Goal: Answer question/provide support

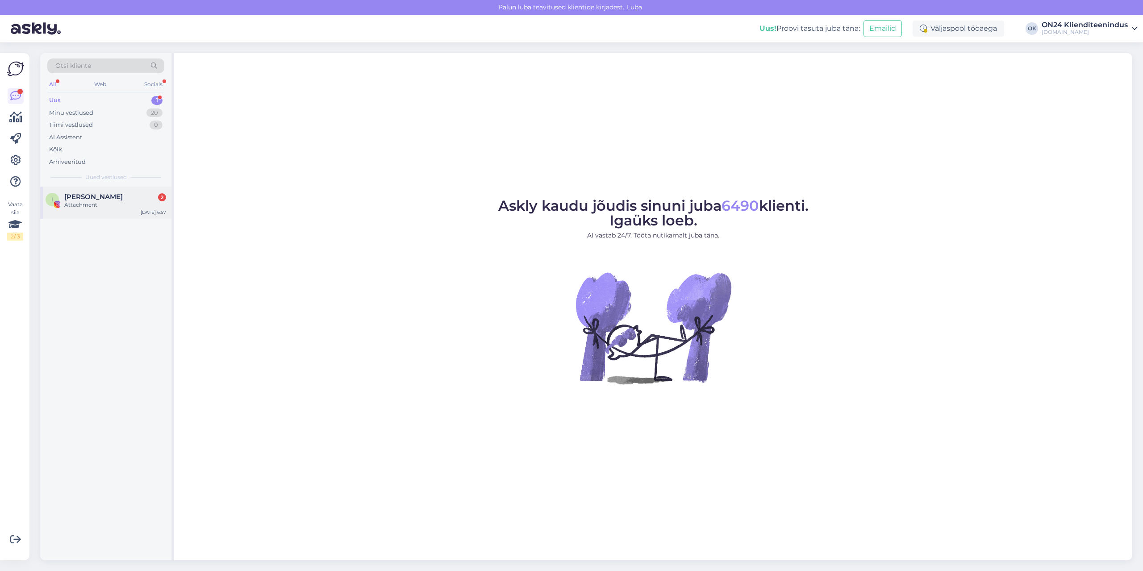
click at [95, 193] on div "Irina 2" at bounding box center [115, 197] width 102 height 8
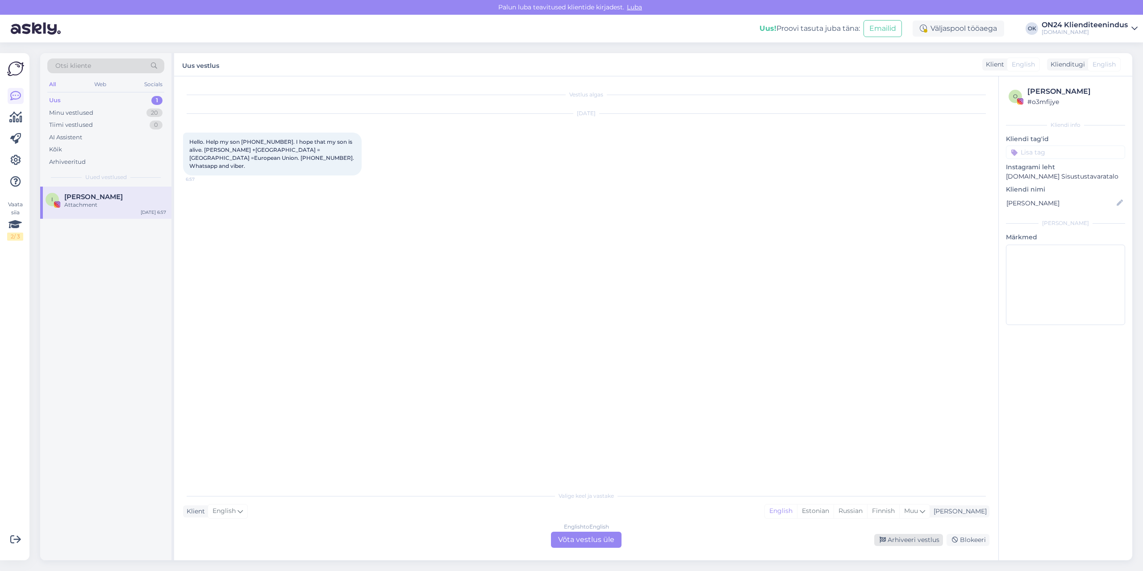
click at [920, 537] on div "Arhiveeri vestlus" at bounding box center [908, 540] width 69 height 12
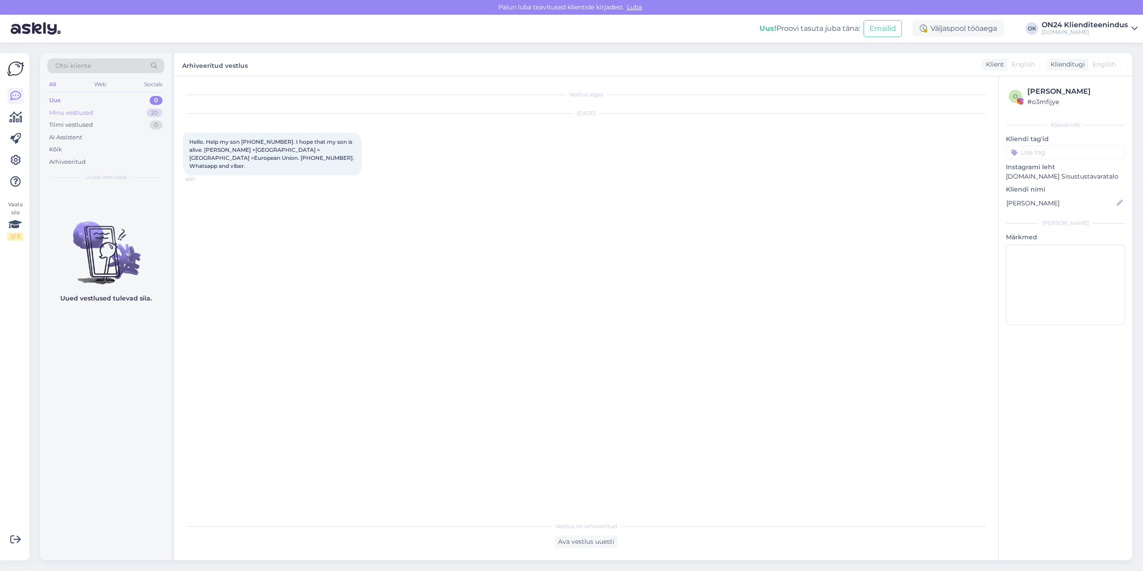
click at [88, 107] on div "Minu vestlused 20" at bounding box center [105, 113] width 117 height 13
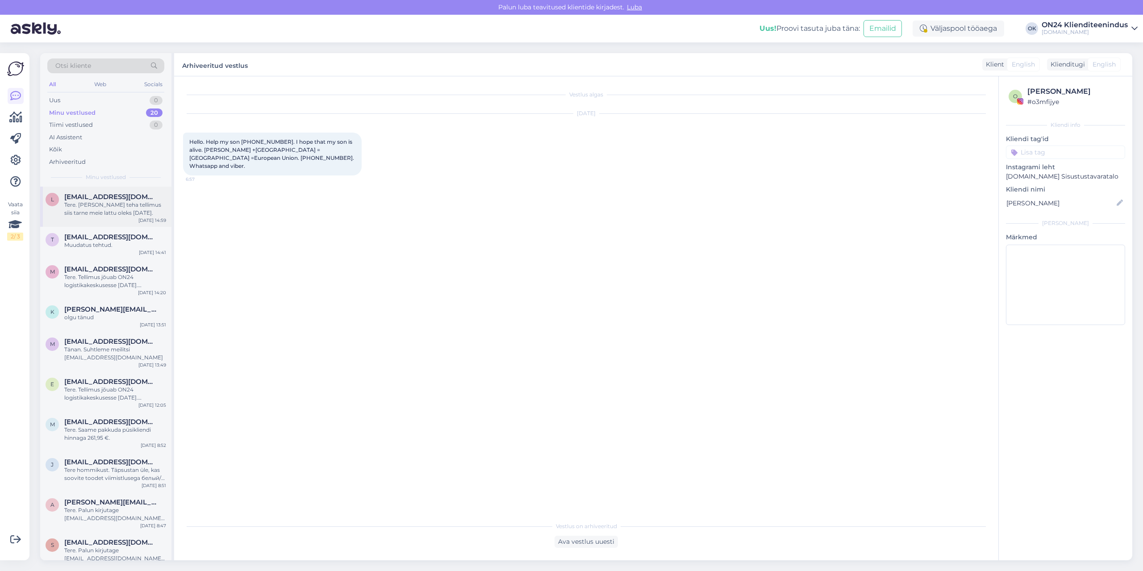
click at [96, 205] on div "Tere. [PERSON_NAME] teha tellimus siis tarne meie lattu oleks [DATE]." at bounding box center [115, 209] width 102 height 16
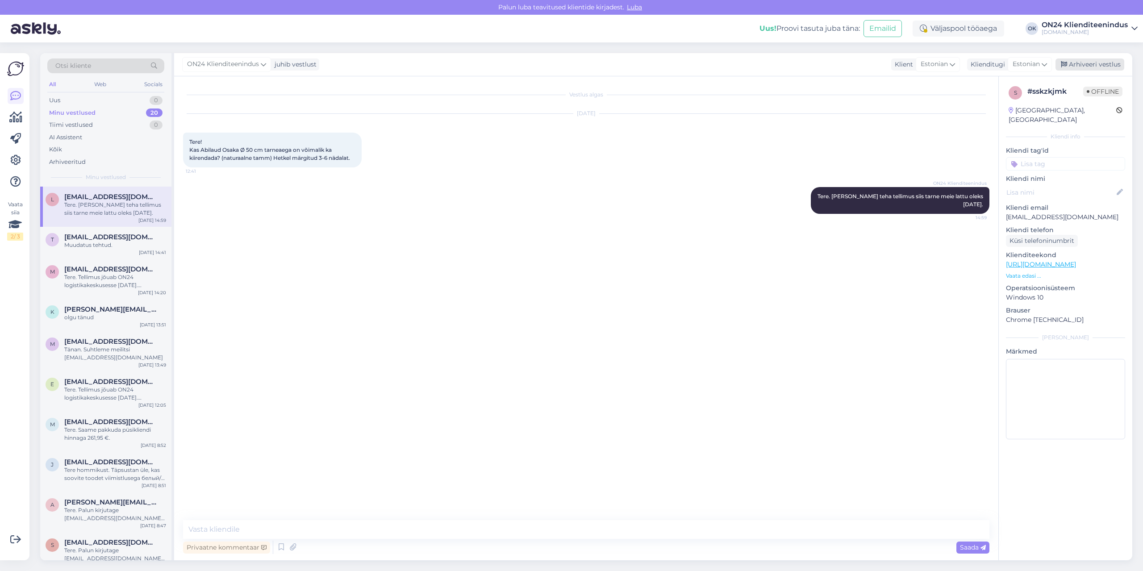
click at [1079, 62] on div "Arhiveeri vestlus" at bounding box center [1090, 64] width 69 height 12
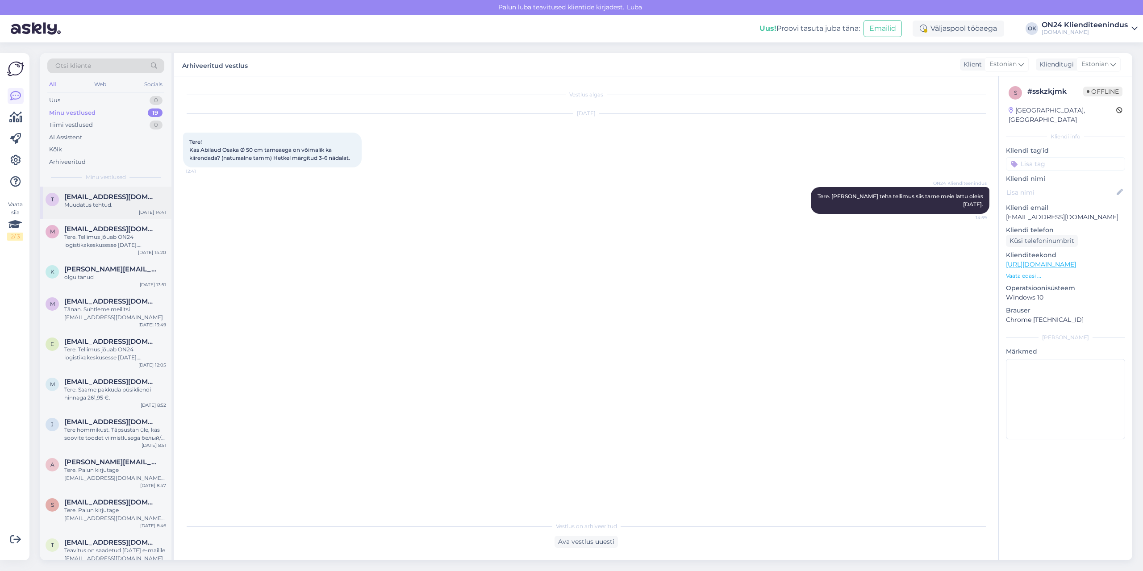
click at [119, 199] on div "[EMAIL_ADDRESS][DOMAIN_NAME]" at bounding box center [115, 197] width 102 height 8
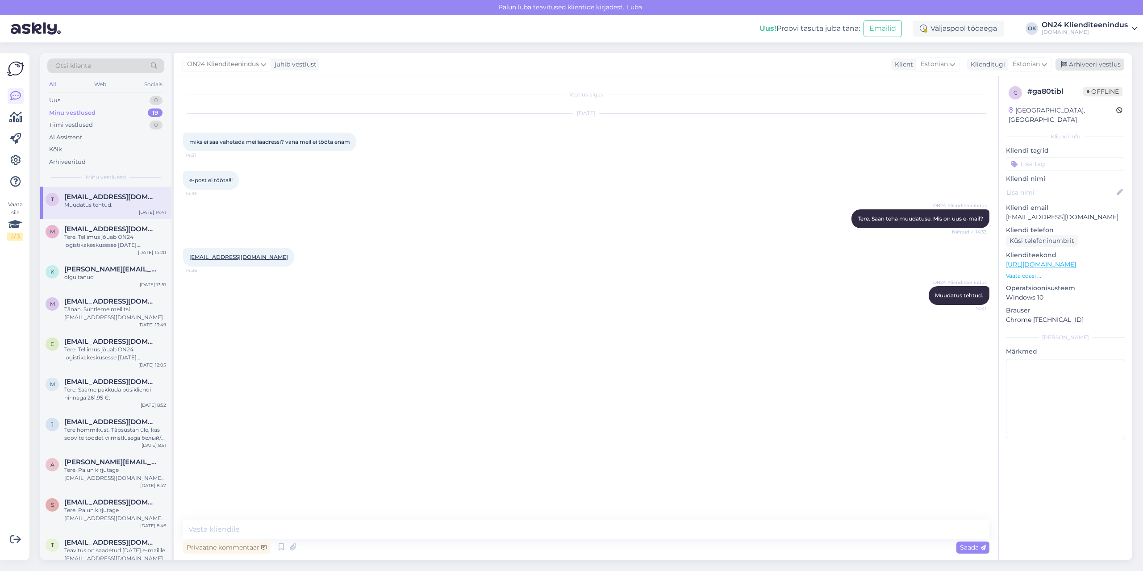
click at [1066, 66] on icon at bounding box center [1064, 65] width 6 height 6
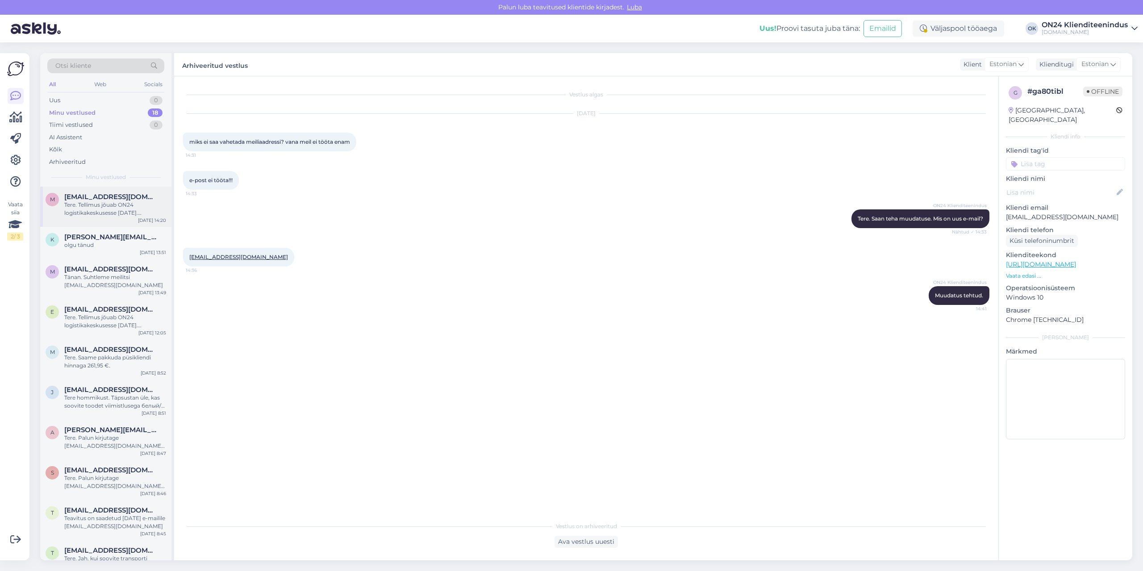
click at [104, 205] on div "Tere. Tellimus jõuab ON24 logistikakeskusesse [DATE]. Jaotuskeskuse töötaja võt…" at bounding box center [115, 209] width 102 height 16
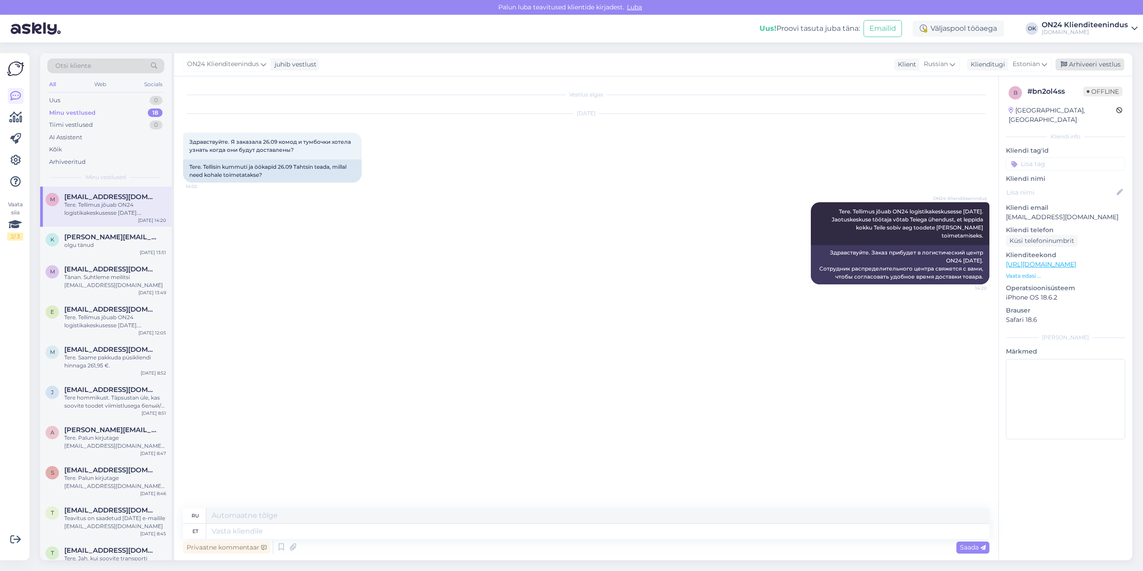
click at [1081, 67] on div "Arhiveeri vestlus" at bounding box center [1090, 64] width 69 height 12
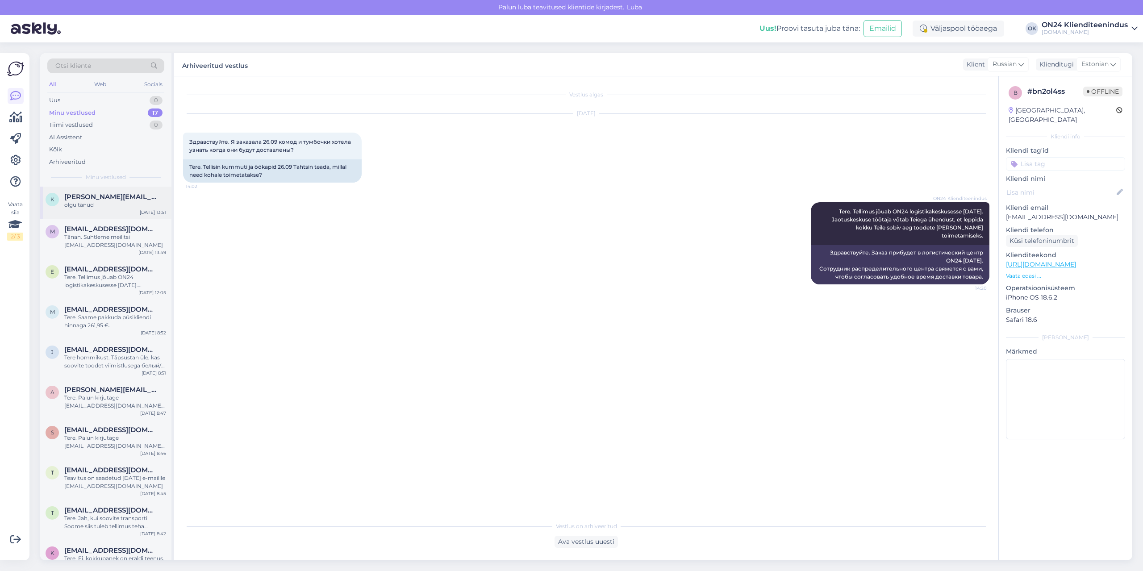
click at [101, 205] on div "olgu tänud" at bounding box center [115, 205] width 102 height 8
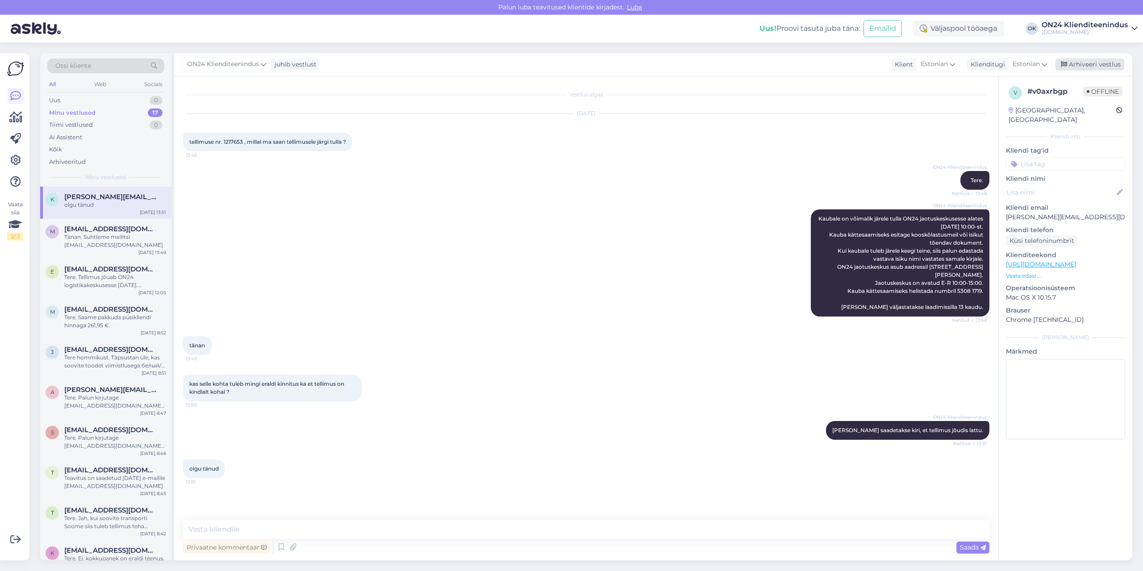
click at [1068, 65] on div "Arhiveeri vestlus" at bounding box center [1090, 64] width 69 height 12
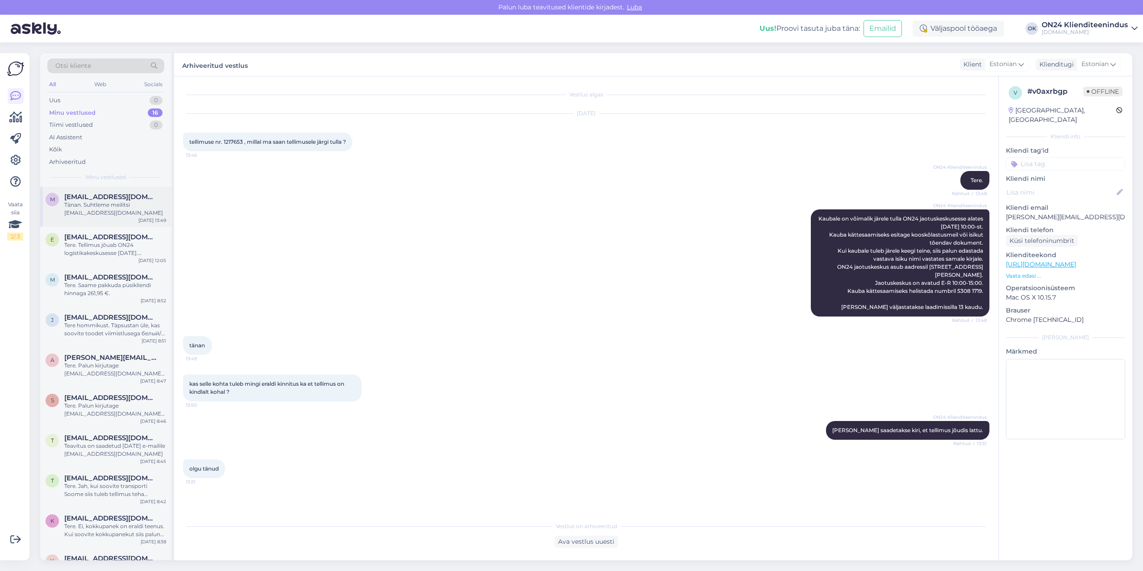
click at [138, 206] on div "Tänan. Suhtleme meilitsi [EMAIL_ADDRESS][DOMAIN_NAME]" at bounding box center [115, 209] width 102 height 16
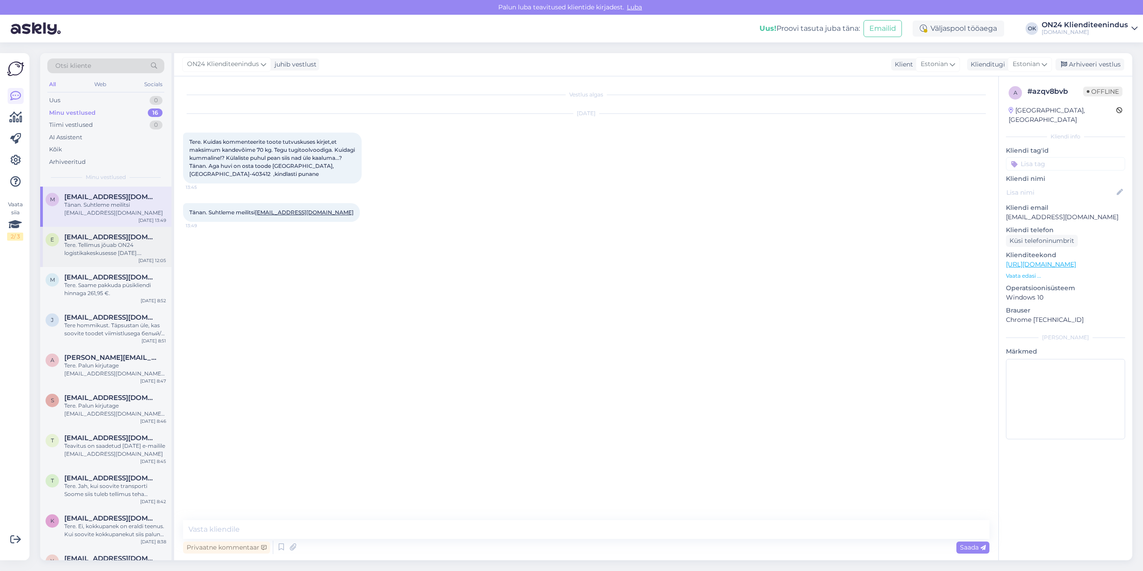
click at [117, 236] on span "[EMAIL_ADDRESS][DOMAIN_NAME]" at bounding box center [110, 237] width 93 height 8
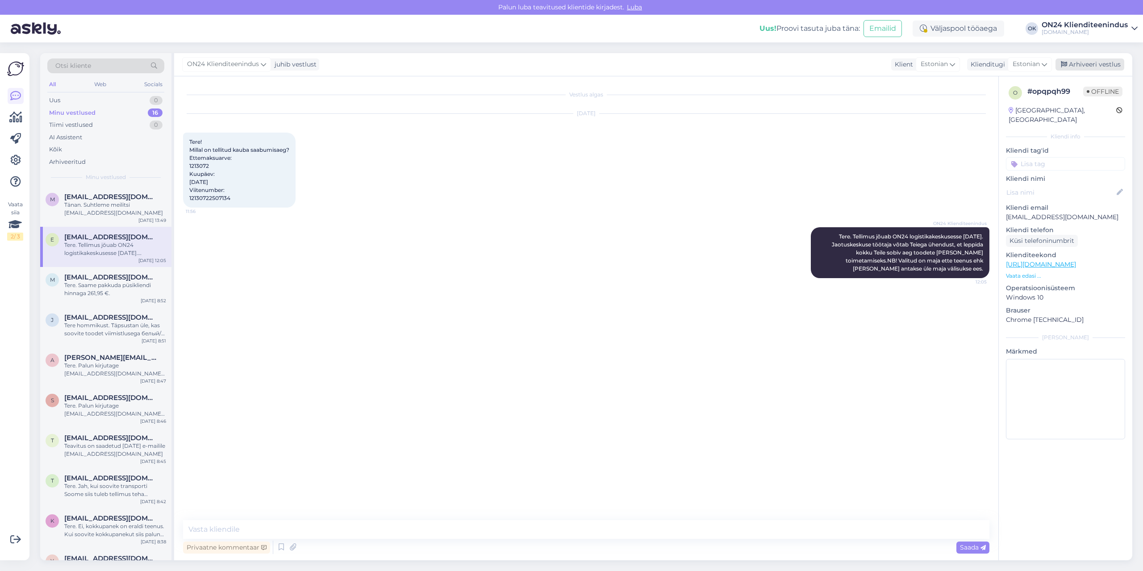
click at [1063, 66] on icon at bounding box center [1064, 65] width 6 height 6
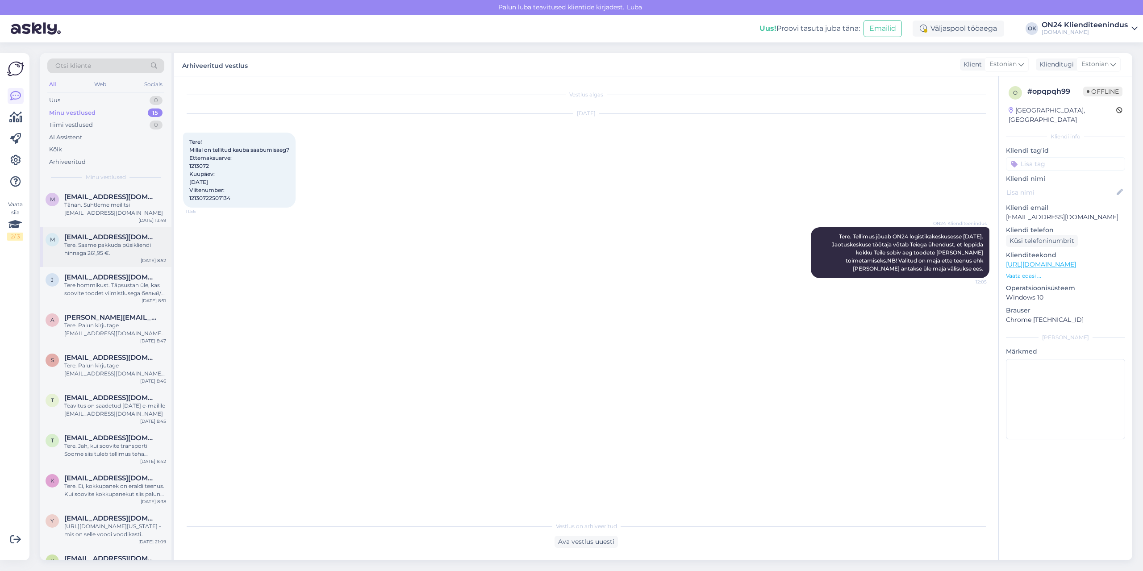
click at [94, 243] on div "Tere. Saame pakkuda püsikliendi hinnaga 261,95 €." at bounding box center [115, 249] width 102 height 16
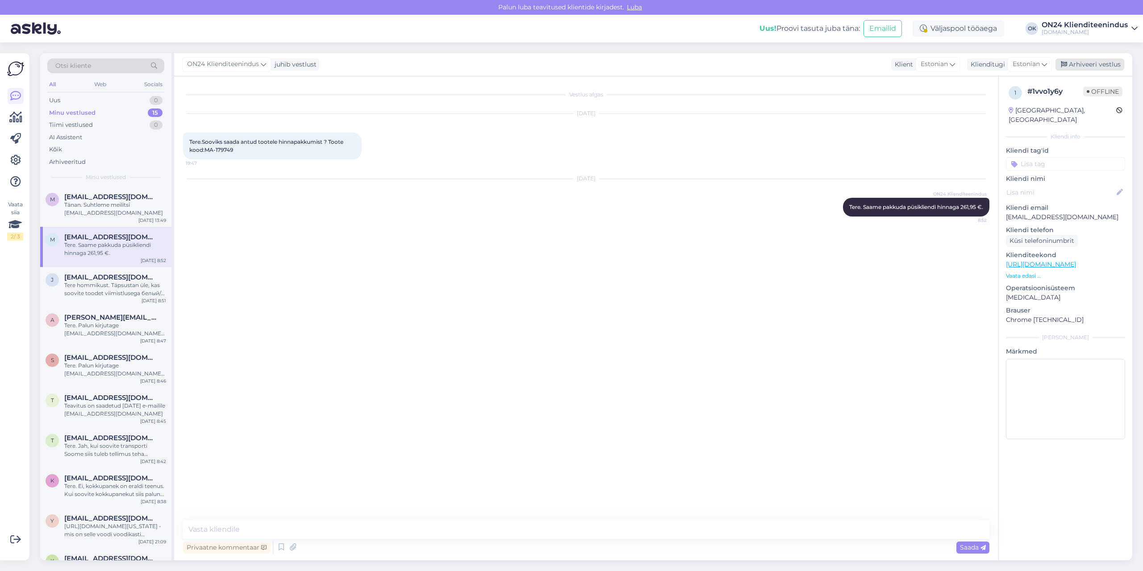
click at [1072, 66] on div "Arhiveeri vestlus" at bounding box center [1090, 64] width 69 height 12
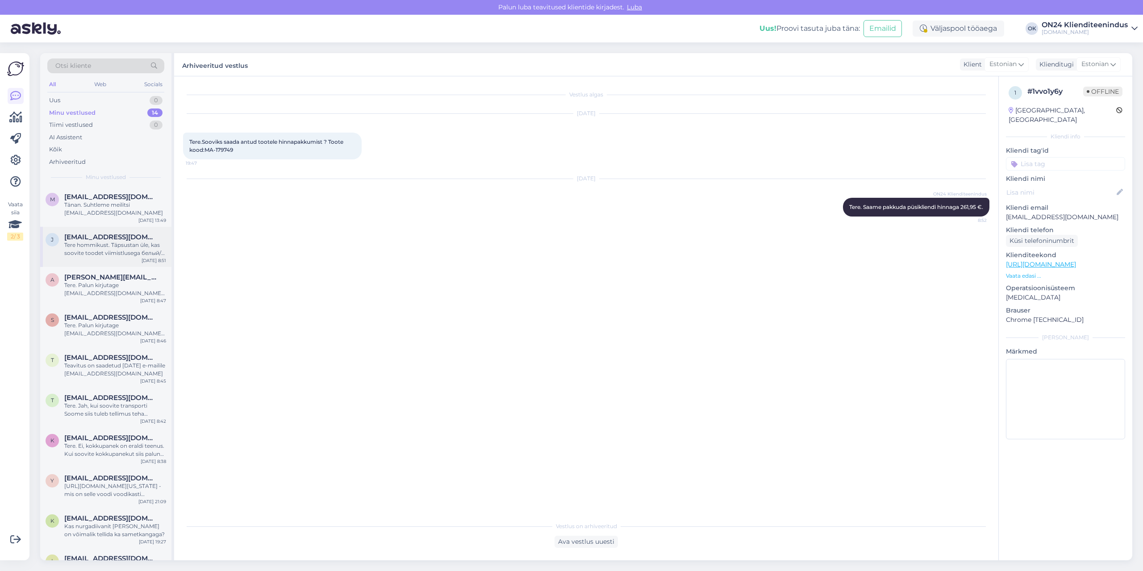
click at [108, 257] on div "Tere hommikust. Täpsustan üle, kas soovite toodet viimistlusega белый/белый гля…" at bounding box center [115, 249] width 102 height 16
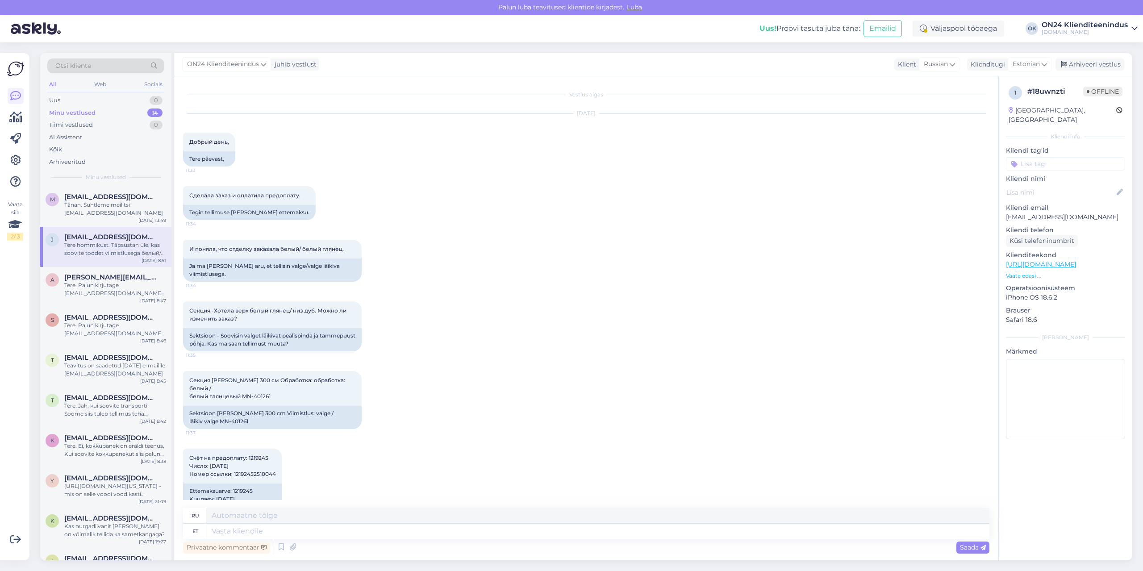
scroll to position [97, 0]
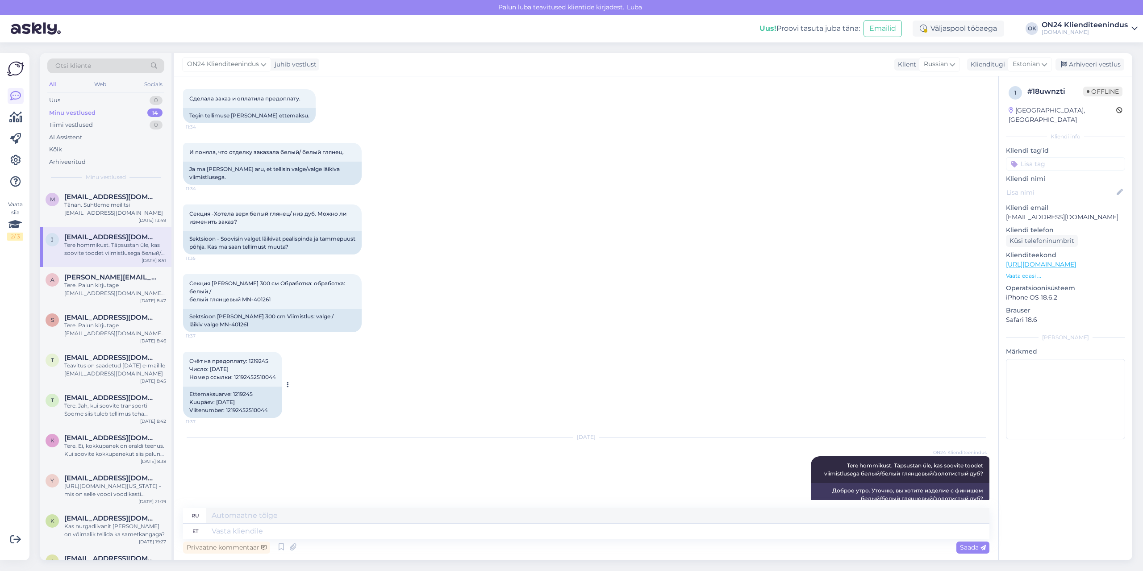
click at [249, 387] on div "Ettemaksuarve: 1219245 Kuupäev: [DATE] Viitenumber: 12192452510044" at bounding box center [232, 402] width 99 height 31
copy div "1219245"
click at [106, 291] on div "Tere. Palun kirjutage [EMAIL_ADDRESS][DOMAIN_NAME] ja märkige kokkupaneku juhen…" at bounding box center [115, 289] width 102 height 16
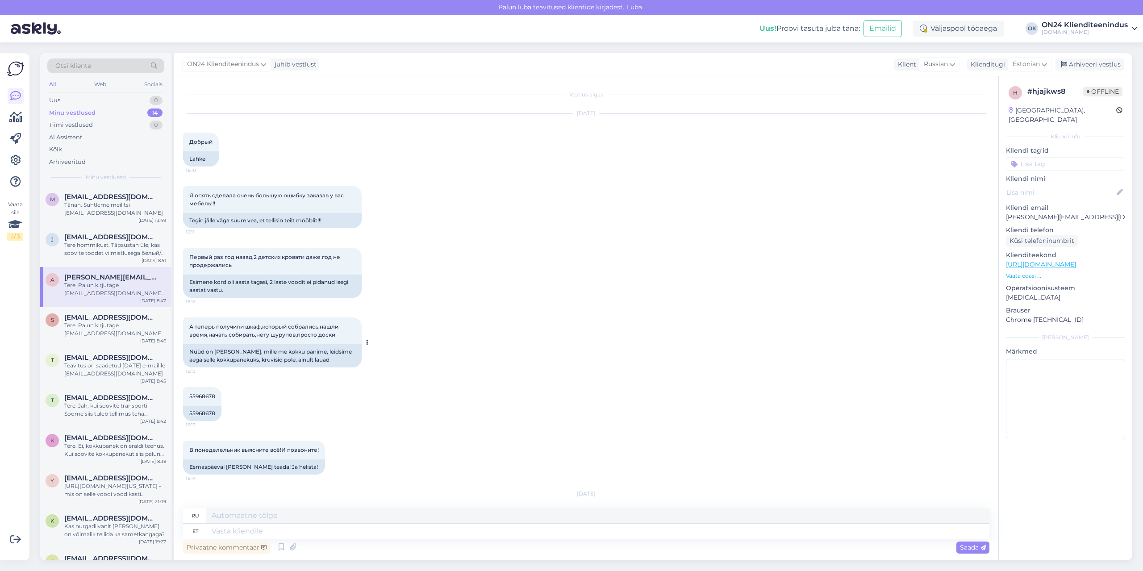
scroll to position [81, 0]
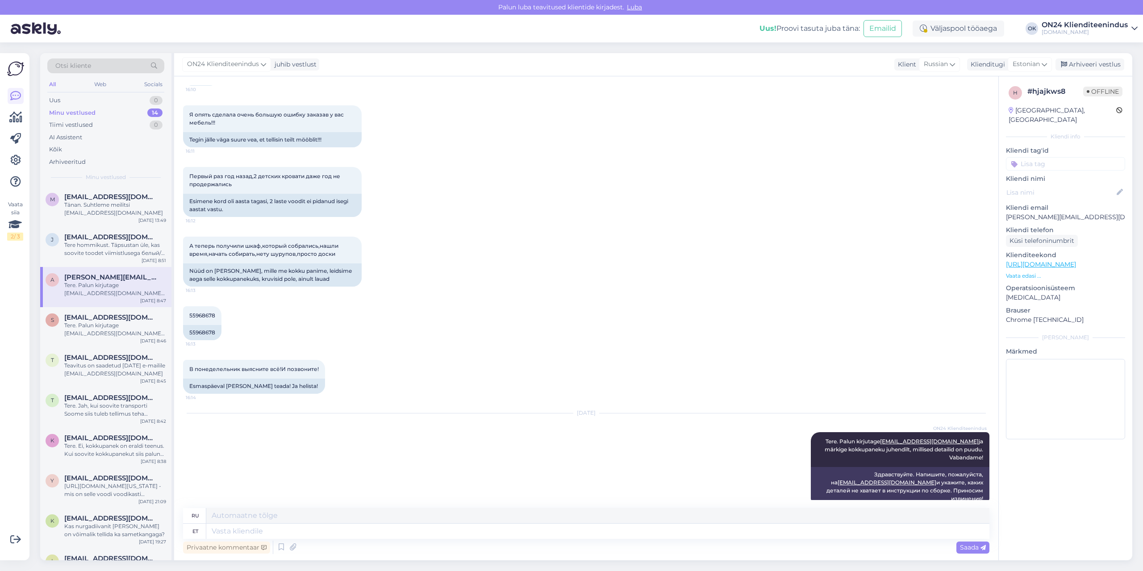
click at [1031, 213] on p "[PERSON_NAME][EMAIL_ADDRESS][DOMAIN_NAME]" at bounding box center [1065, 217] width 119 height 9
copy p "[PERSON_NAME][EMAIL_ADDRESS][DOMAIN_NAME]"
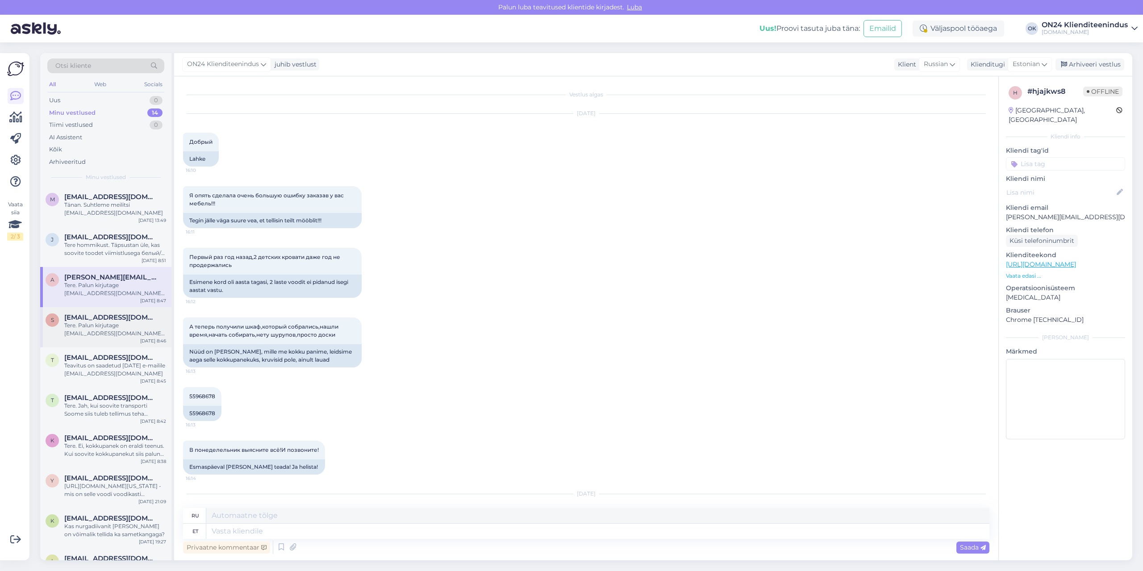
click at [112, 329] on div "Tere. Palun kirjutage [EMAIL_ADDRESS][DOMAIN_NAME]. Märkige kokkupaneku juhendi…" at bounding box center [115, 329] width 102 height 16
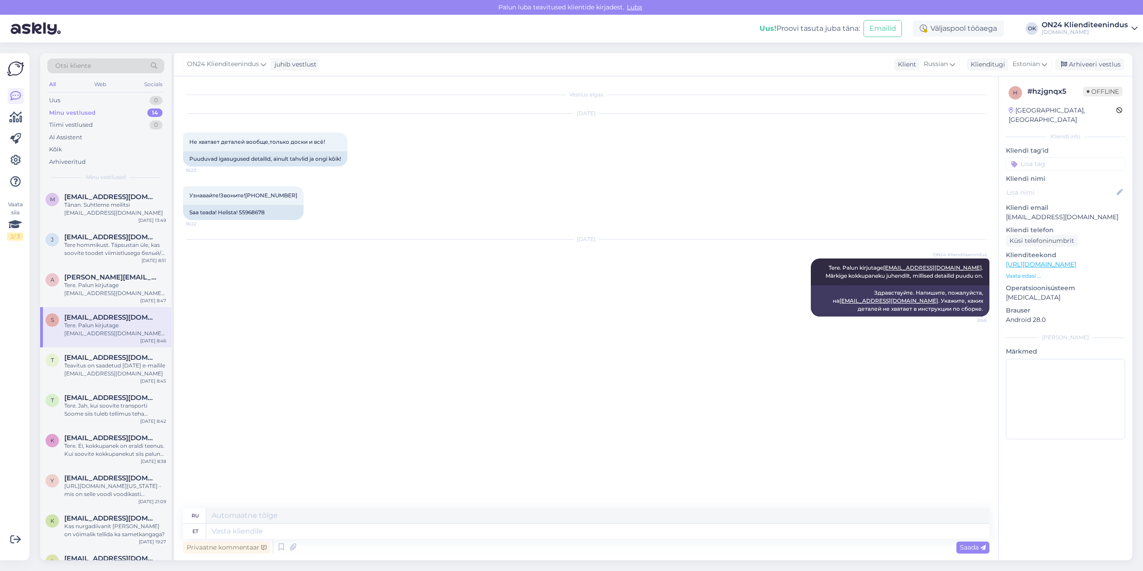
click at [1035, 213] on p "[EMAIL_ADDRESS][DOMAIN_NAME]" at bounding box center [1065, 217] width 119 height 9
copy p "[EMAIL_ADDRESS][DOMAIN_NAME]"
click at [1067, 65] on icon at bounding box center [1064, 65] width 6 height 6
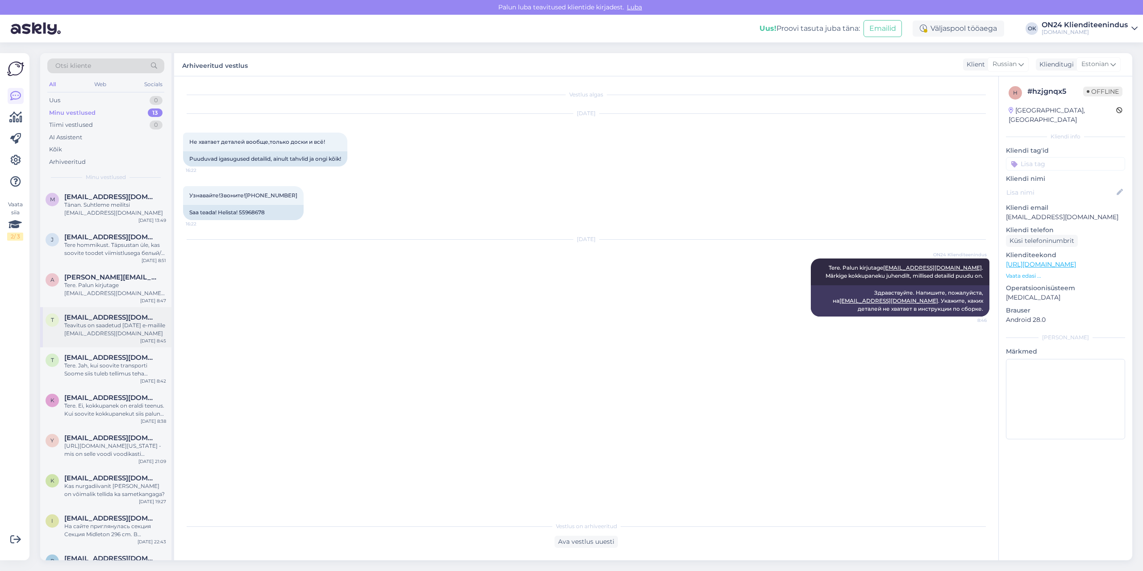
click at [96, 313] on span "[EMAIL_ADDRESS][DOMAIN_NAME]" at bounding box center [110, 317] width 93 height 8
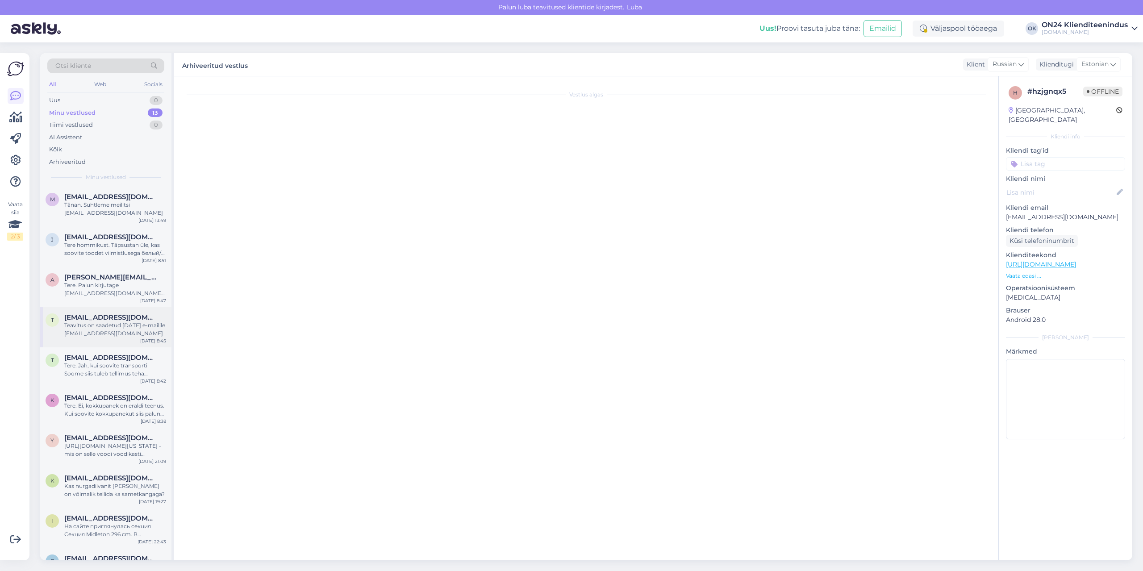
scroll to position [167, 0]
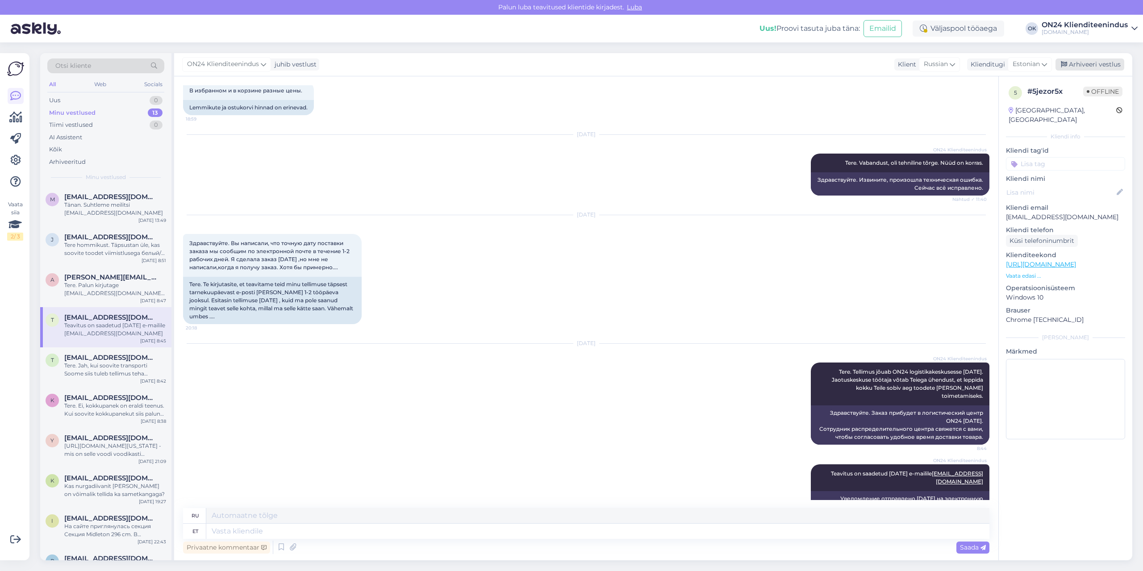
click at [1082, 60] on div "Arhiveeri vestlus" at bounding box center [1090, 64] width 69 height 12
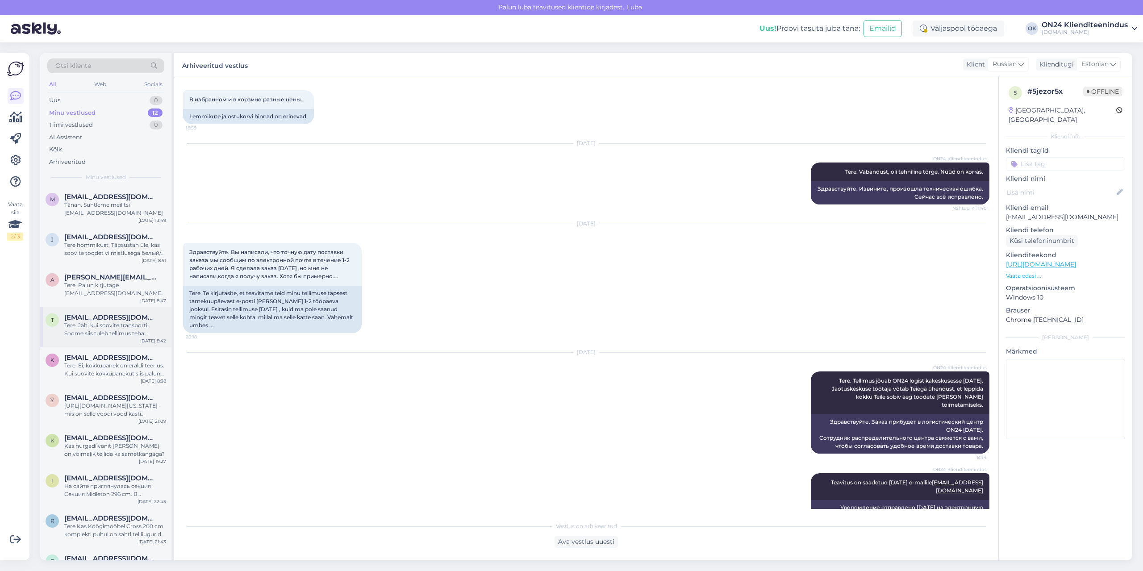
click at [96, 339] on div "t [EMAIL_ADDRESS][DOMAIN_NAME] Tere. Jah, kui soovite transporti Soome siis tul…" at bounding box center [105, 327] width 131 height 40
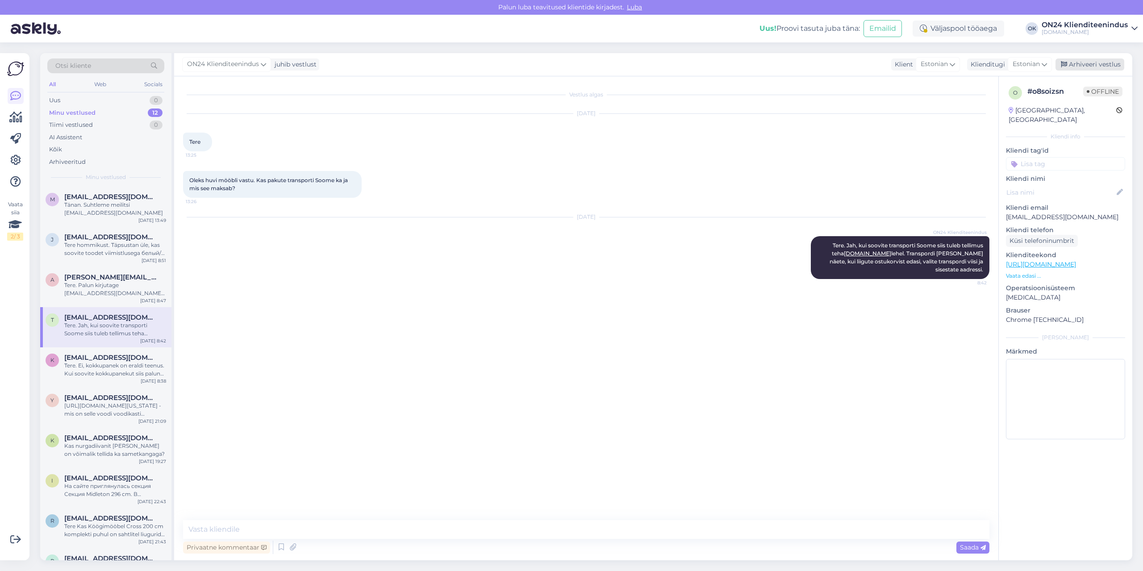
click at [1092, 67] on div "Arhiveeri vestlus" at bounding box center [1090, 64] width 69 height 12
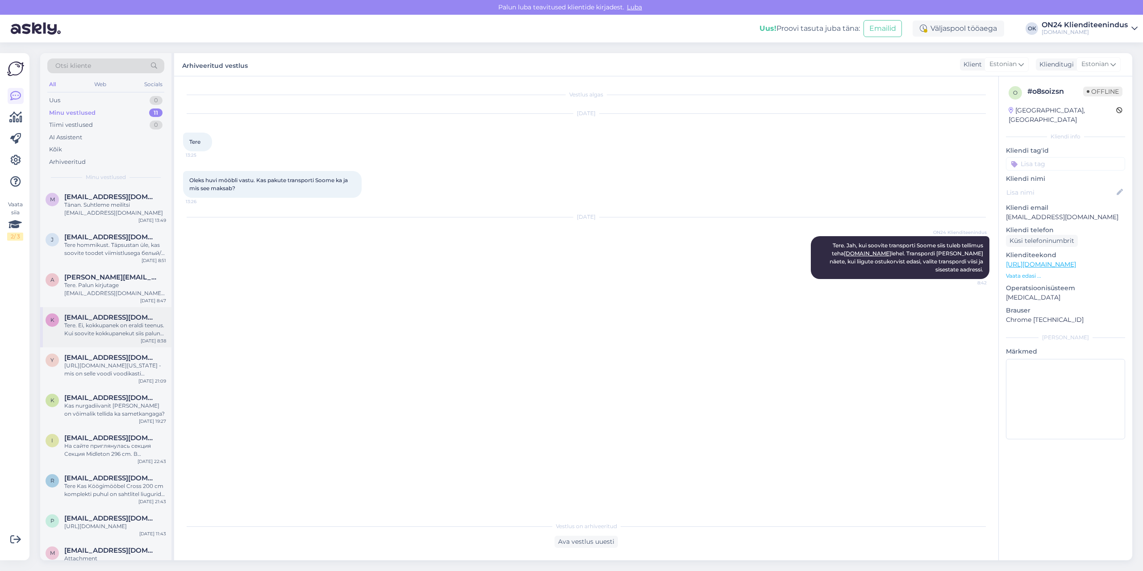
click at [132, 335] on div "Tere. Ei, kokkupanek on eraldi teenus. Kui soovite kokkupanekut siis palun kirj…" at bounding box center [115, 329] width 102 height 16
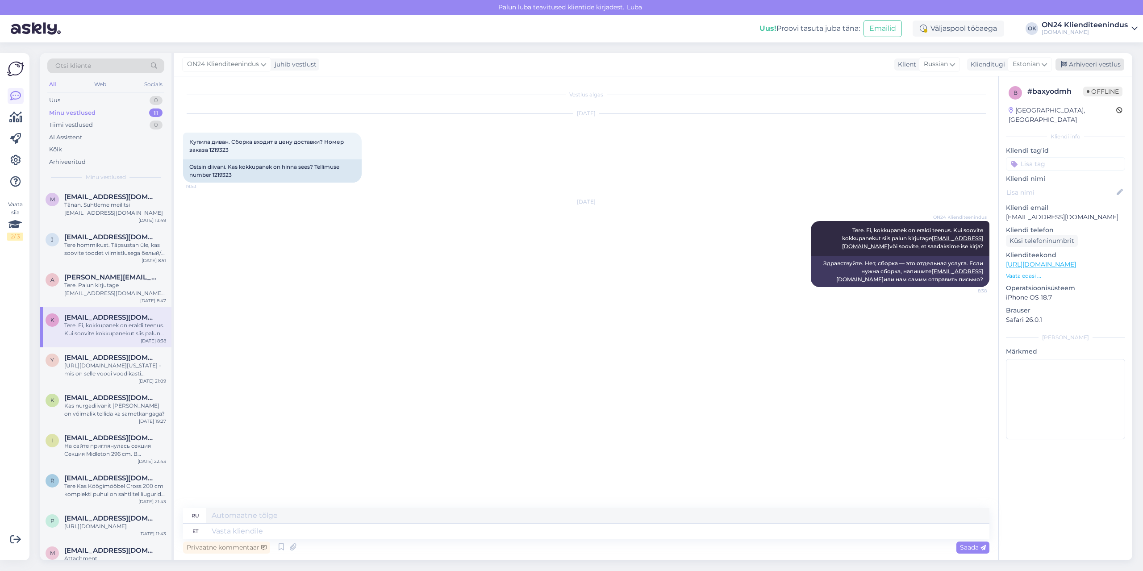
click at [1085, 63] on div "Arhiveeri vestlus" at bounding box center [1090, 64] width 69 height 12
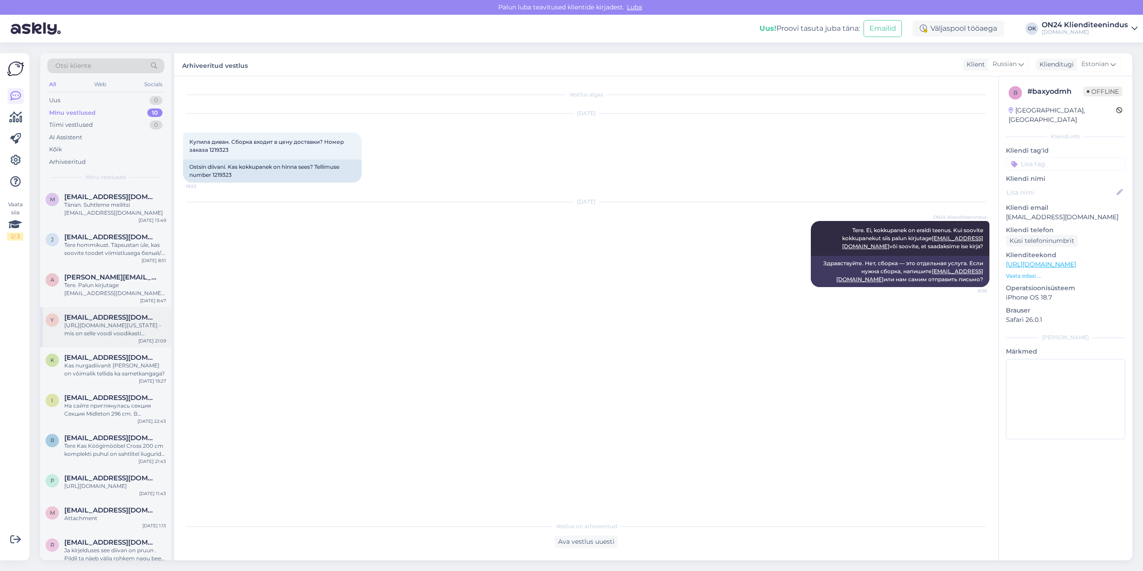
click at [115, 333] on div "[URL][DOMAIN_NAME][US_STATE] - mis on selle voodi voodikasti kandevõime? Mis ma…" at bounding box center [115, 329] width 102 height 16
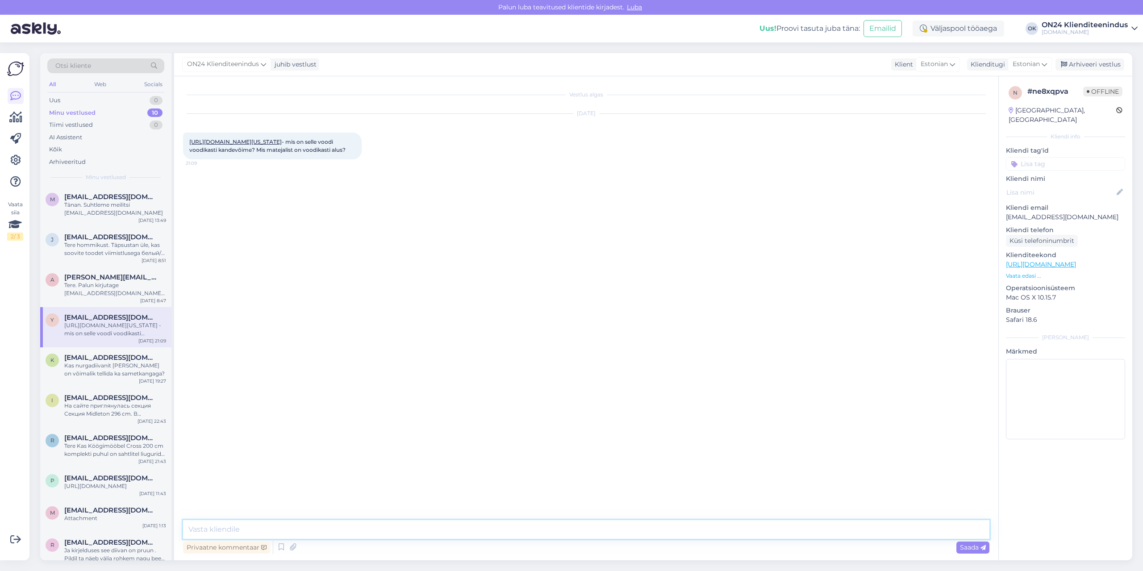
click at [403, 530] on textarea at bounding box center [586, 529] width 806 height 19
click at [266, 522] on textarea "Tere." at bounding box center [586, 529] width 806 height 19
paste textarea "Voodi raam on valmistatud 18 mm puitlaastplaadi [PERSON_NAME]/mõõdupuu kombinat…"
type textarea "Tere. Voodi raam on valmistatud 18 mm puitlaastplaadi [PERSON_NAME]/mõõdupuu ko…"
click at [968, 548] on span "Saada" at bounding box center [973, 547] width 26 height 8
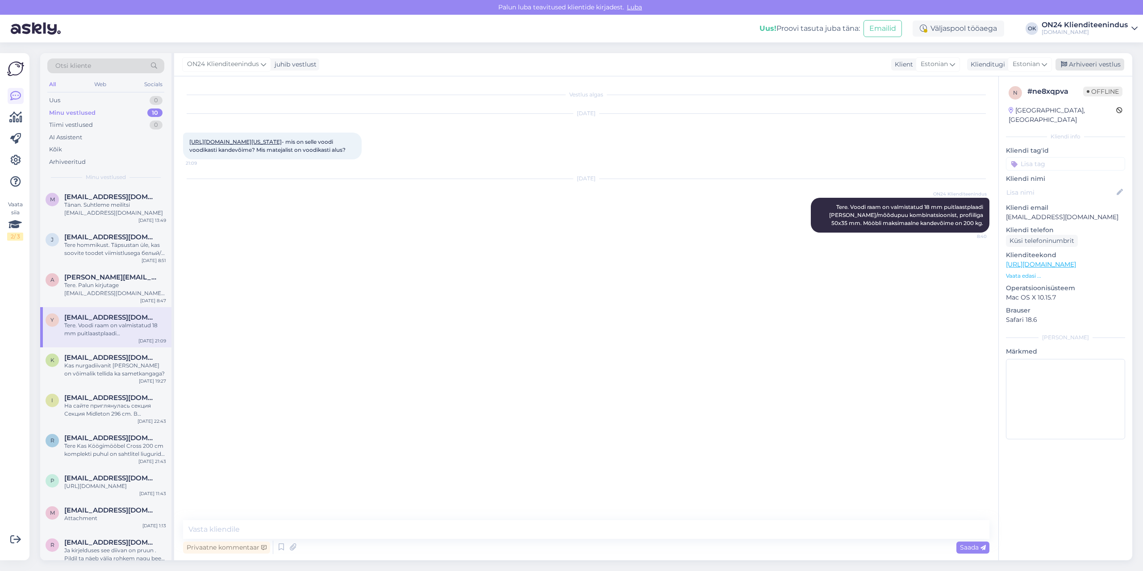
click at [1081, 67] on div "Arhiveeri vestlus" at bounding box center [1090, 64] width 69 height 12
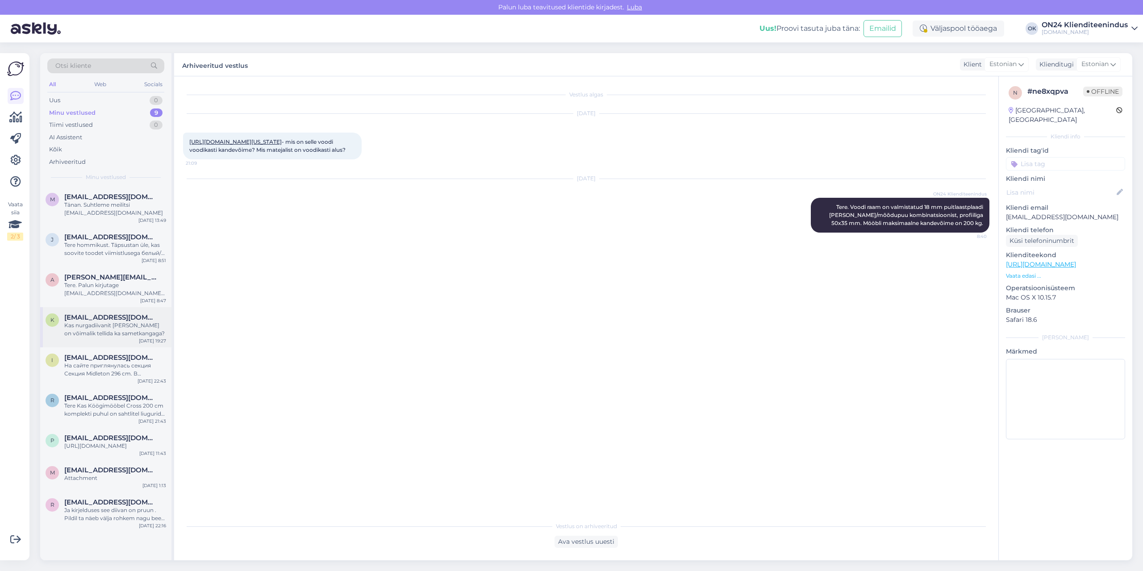
click at [140, 322] on div "Kas nurgadiivanit [PERSON_NAME] on võimalik tellida ka sametkangaga?" at bounding box center [115, 329] width 102 height 16
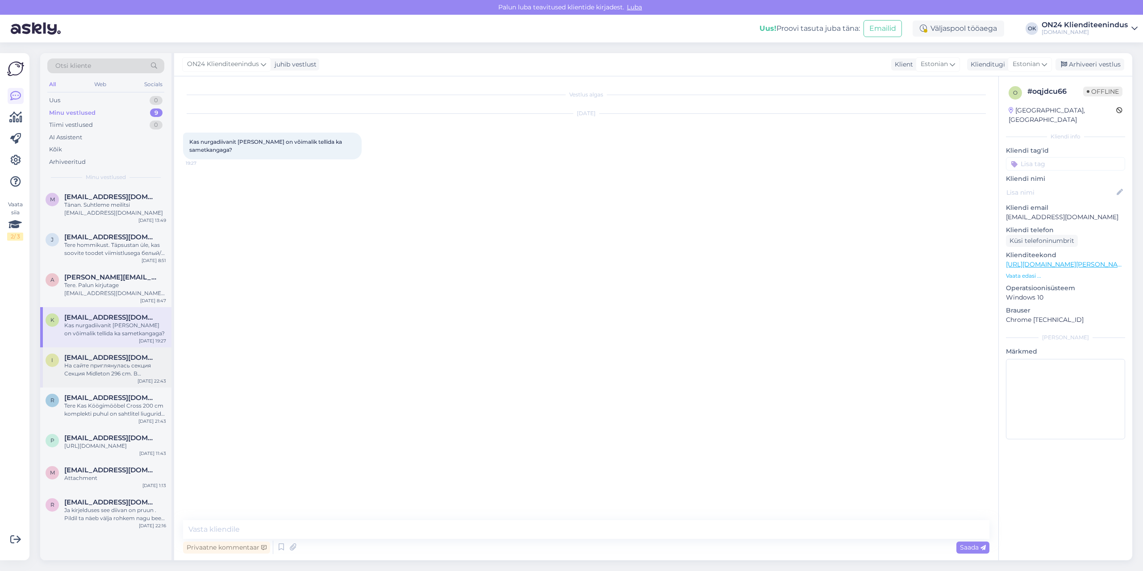
click at [115, 377] on div "На сайте приглянулась секция Секция Midleton 296 cm. В оригинале, шкаф находитс…" at bounding box center [115, 370] width 102 height 16
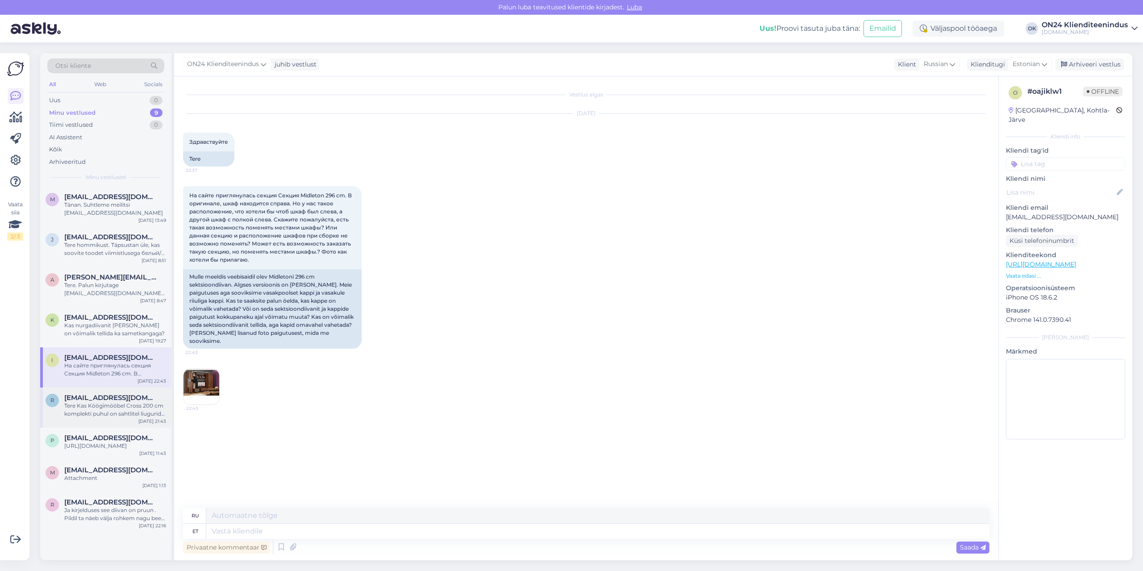
click at [110, 402] on div "Tere Kas Köögimööbel Cross 200 cm komplekti puhul on sahtlitel liugurid? Ette t…" at bounding box center [115, 410] width 102 height 16
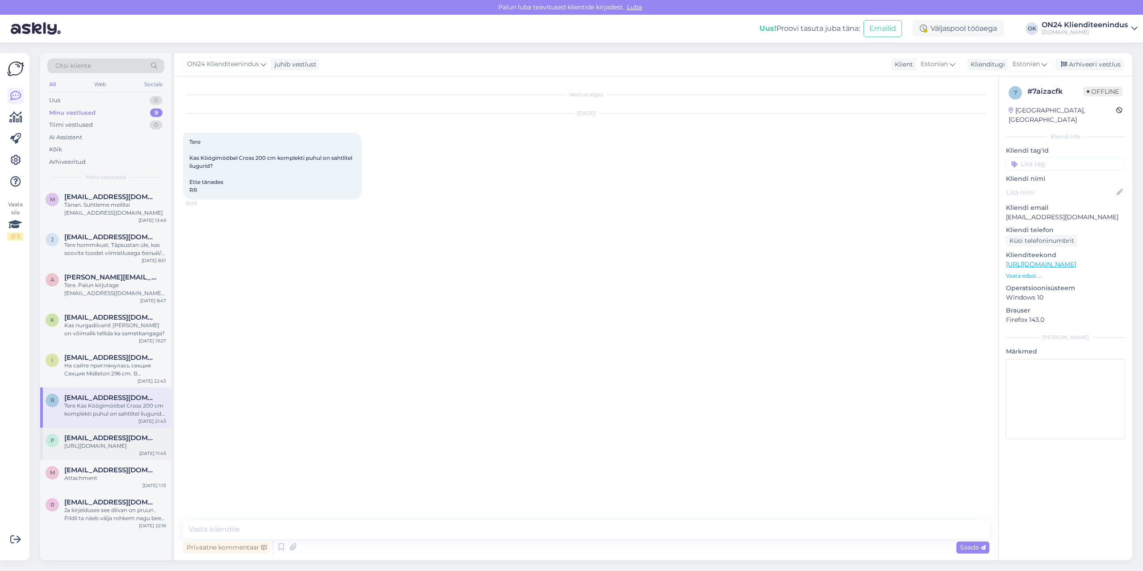
click at [110, 450] on div "[URL][DOMAIN_NAME]" at bounding box center [115, 446] width 102 height 8
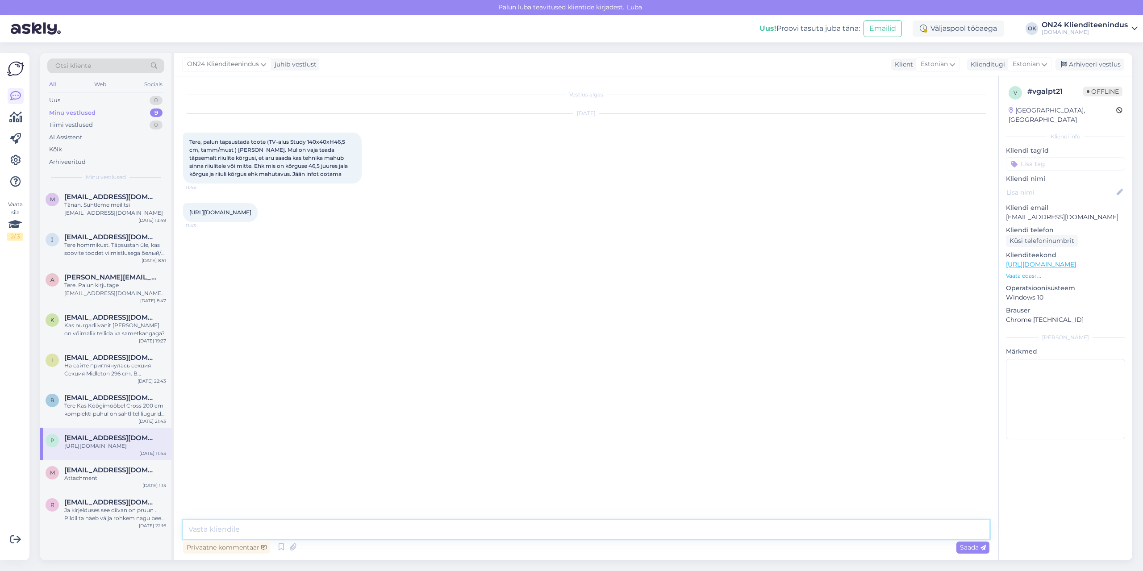
click at [593, 530] on textarea at bounding box center [586, 529] width 806 height 19
paste textarea "Riiulite sisemõddud on kirjeldatud manuses oleval pildil."
type textarea "Tere. Riiulite sisemõddud on kirjeldatud manuses oleval pildil."
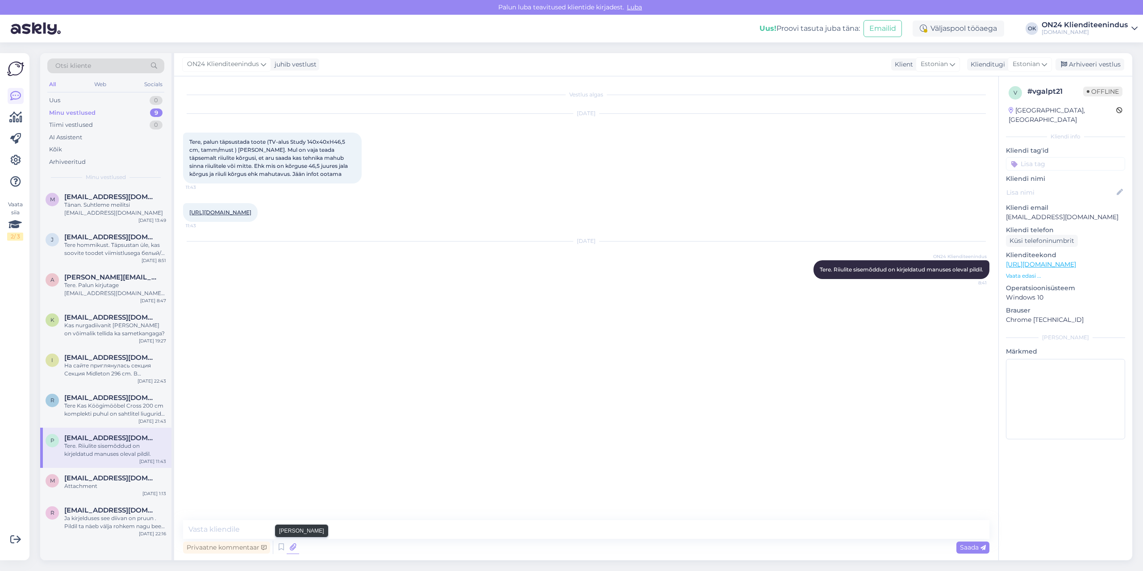
click at [292, 543] on icon at bounding box center [293, 547] width 13 height 13
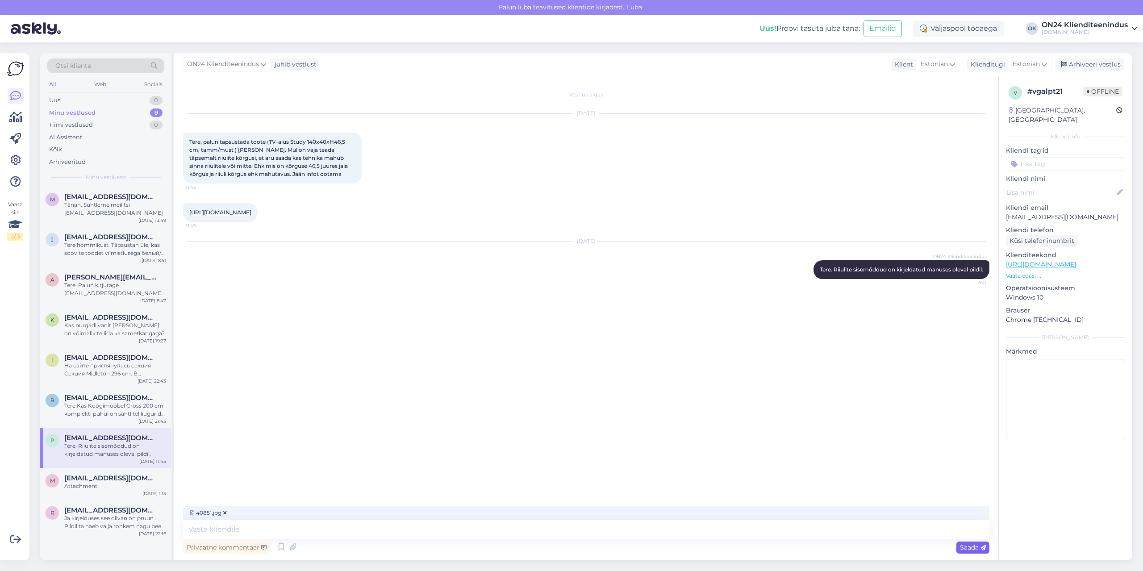
click at [964, 549] on span "Saada" at bounding box center [973, 547] width 26 height 8
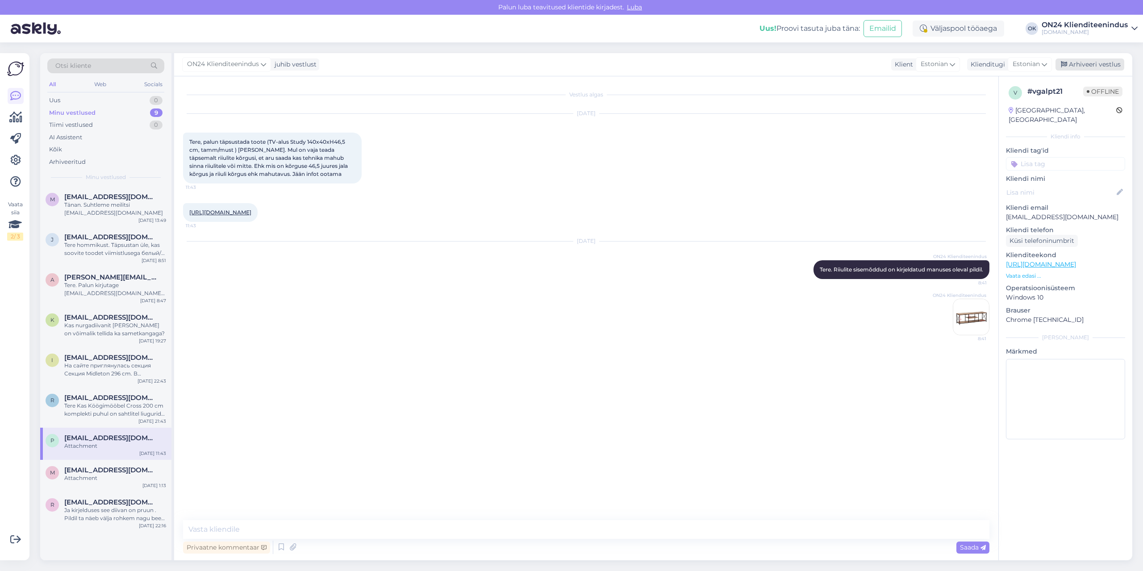
click at [1068, 68] on div "Arhiveeri vestlus" at bounding box center [1090, 64] width 69 height 12
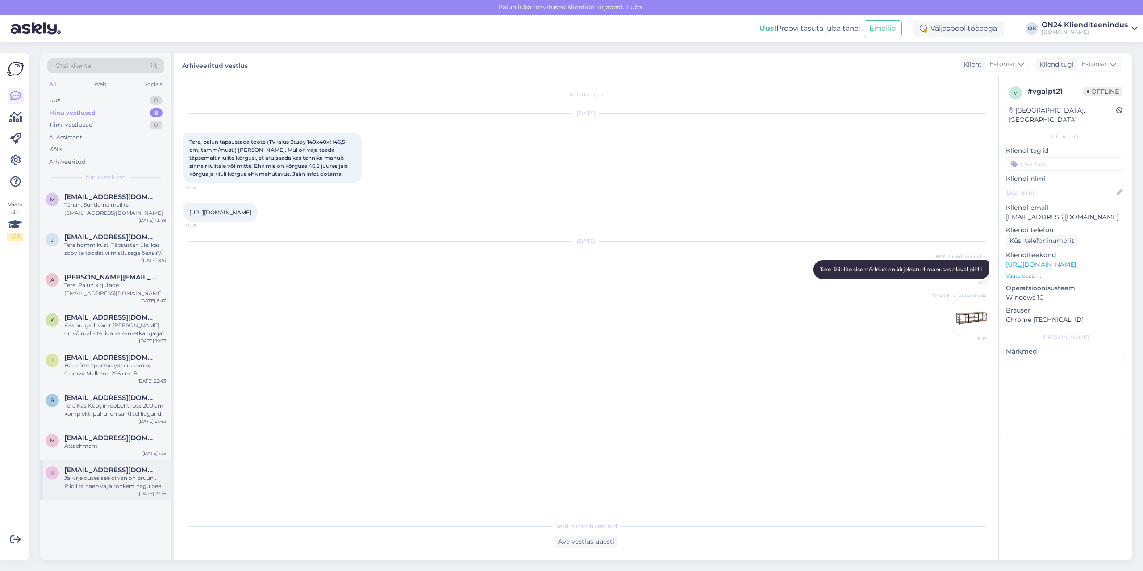
click at [82, 476] on div "Ja kirjelduses see diivan on pruun . Pildil ta näeb välja rohkem nagu beež. Kas…" at bounding box center [115, 482] width 102 height 16
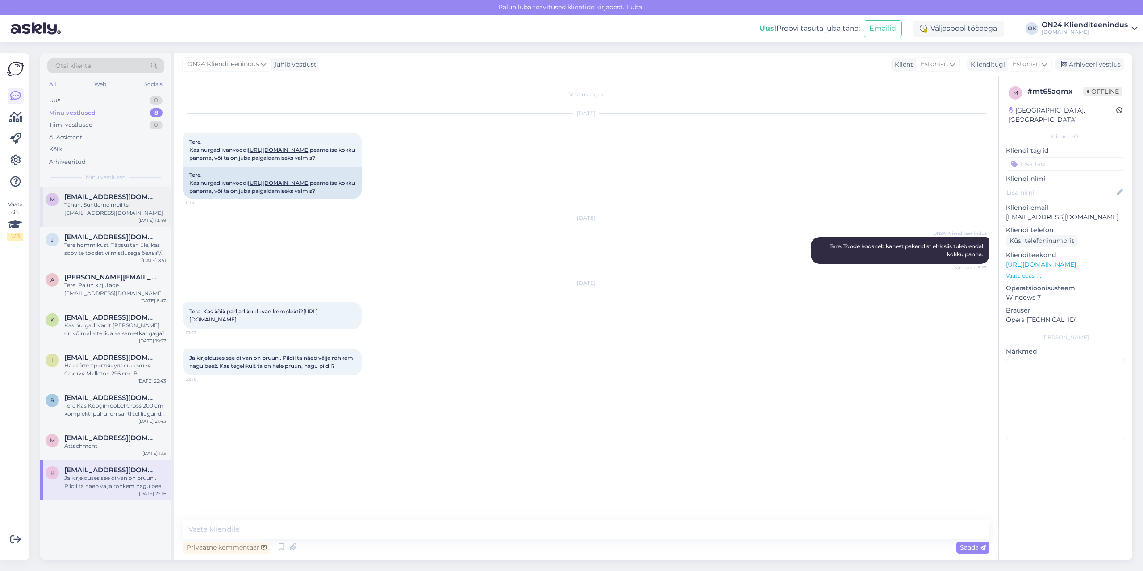
click at [103, 221] on div "m [EMAIL_ADDRESS][DOMAIN_NAME] Tänan. Suhtleme meilitsi [EMAIL_ADDRESS][DOMAIN_…" at bounding box center [105, 207] width 131 height 40
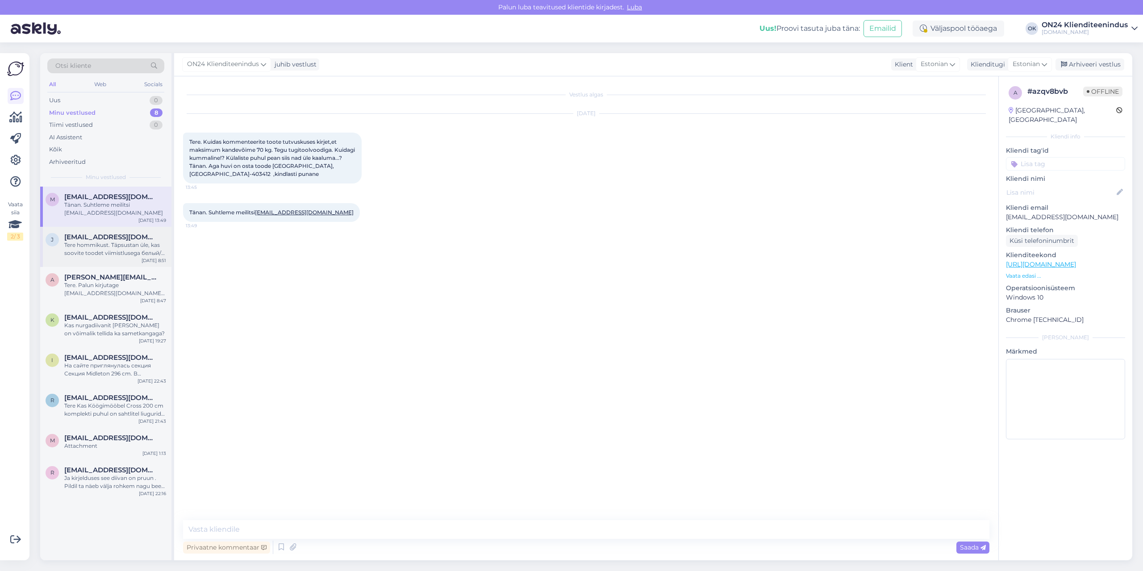
click at [99, 263] on div "J [EMAIL_ADDRESS][DOMAIN_NAME] Tere hommikust. Täpsustan üle, kas soovite toode…" at bounding box center [105, 247] width 131 height 40
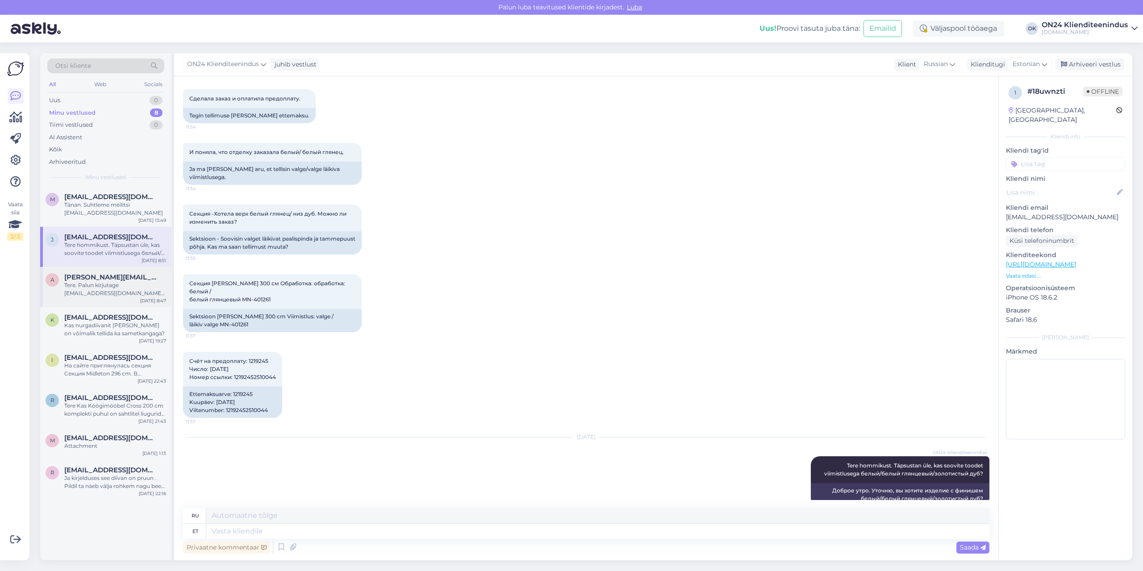
click at [98, 280] on span "[PERSON_NAME][EMAIL_ADDRESS][DOMAIN_NAME]" at bounding box center [110, 277] width 93 height 8
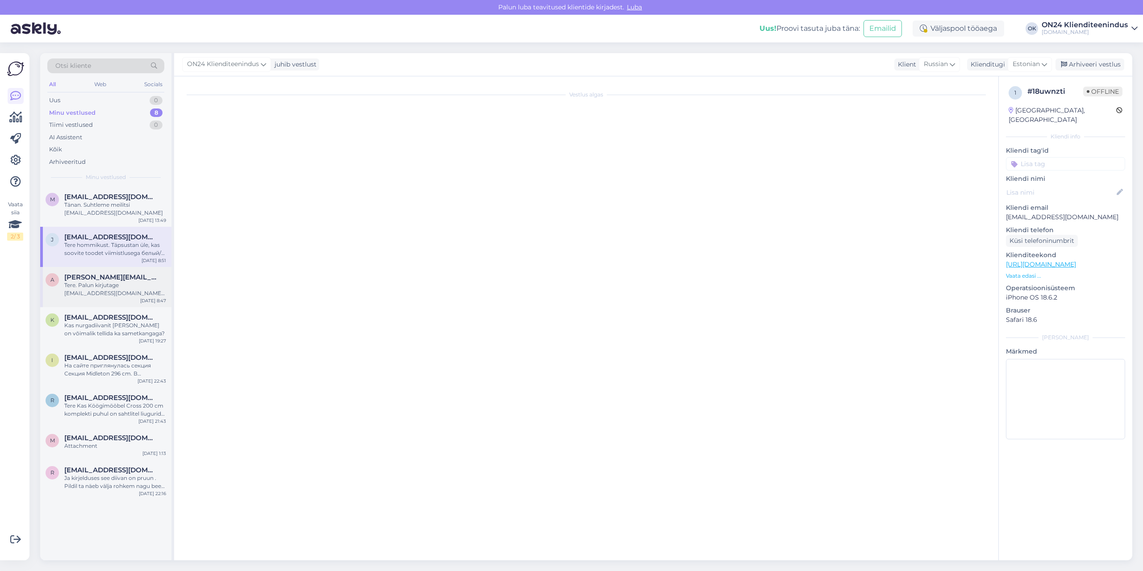
scroll to position [81, 0]
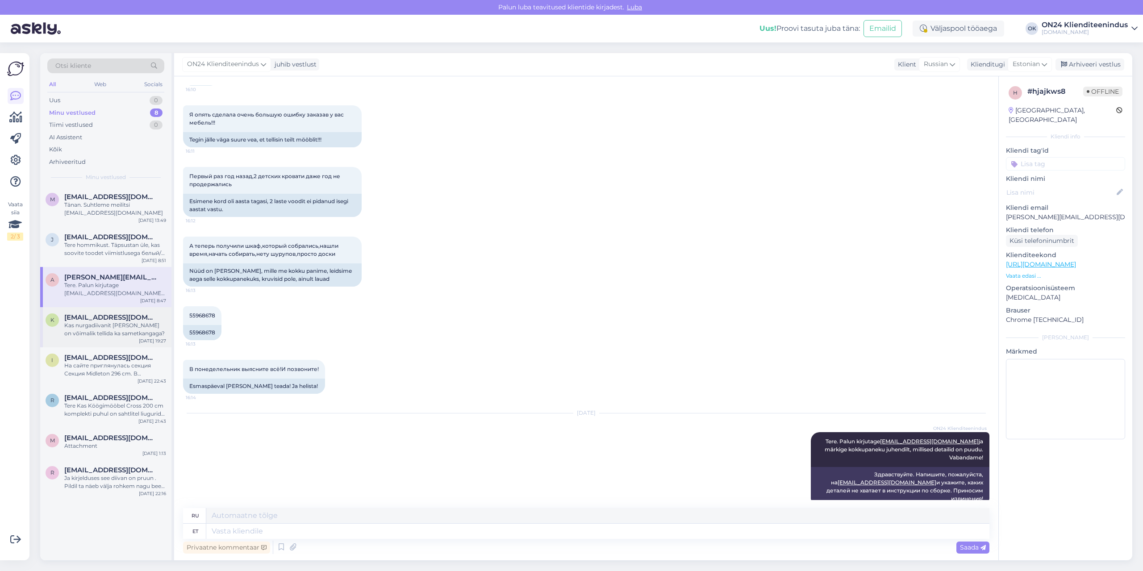
click at [134, 324] on div "Kas nurgadiivanit [PERSON_NAME] on võimalik tellida ka sametkangaga?" at bounding box center [115, 329] width 102 height 16
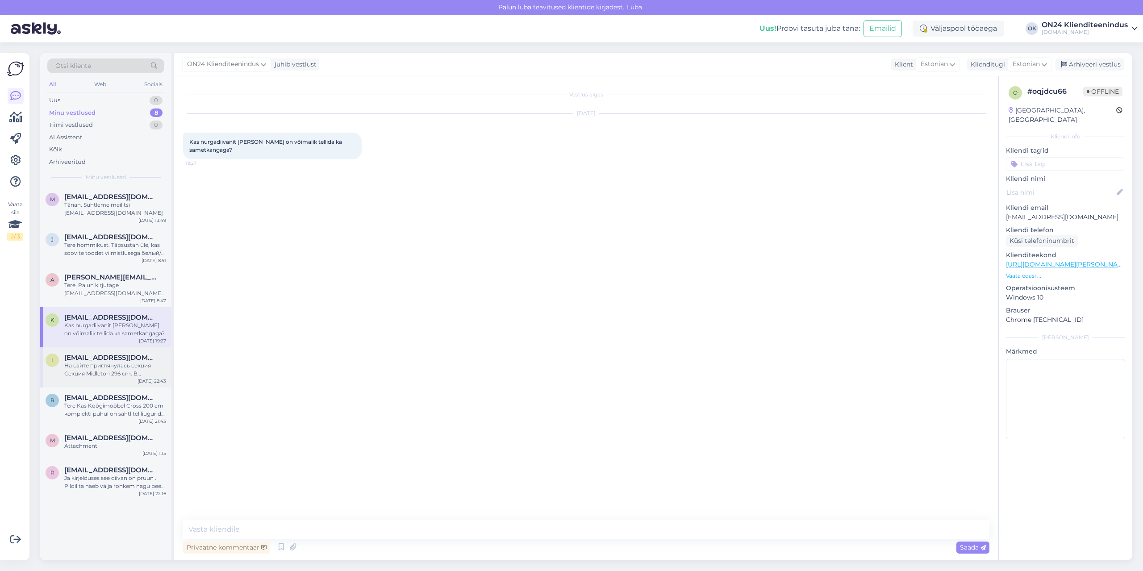
click at [129, 363] on div "На сайте приглянулась секция Секция Midleton 296 cm. В оригинале, шкаф находитс…" at bounding box center [115, 370] width 102 height 16
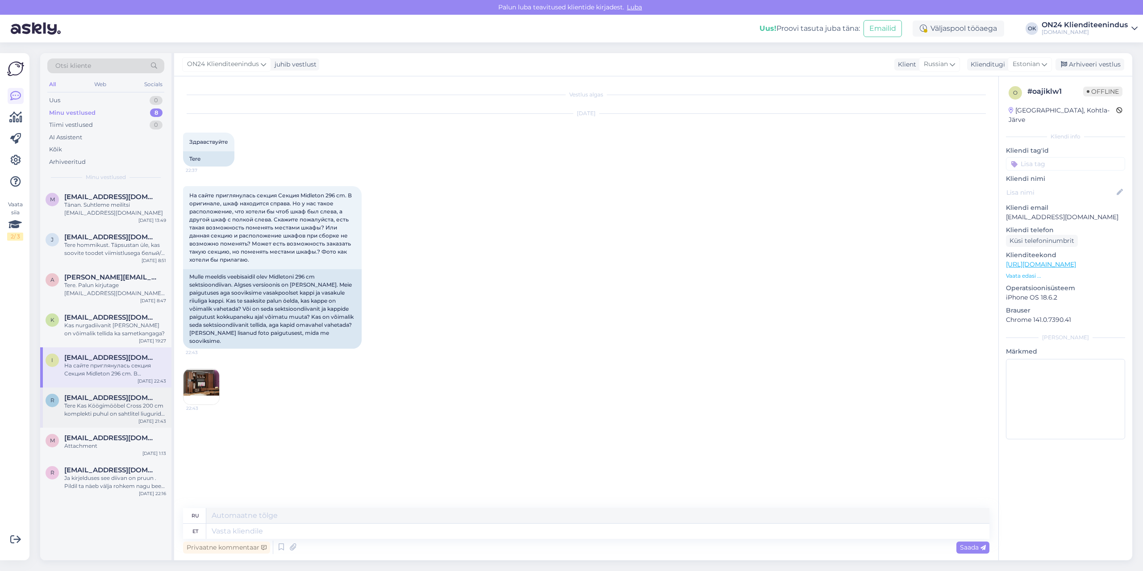
click at [128, 397] on div "[EMAIL_ADDRESS][DOMAIN_NAME]" at bounding box center [115, 398] width 102 height 8
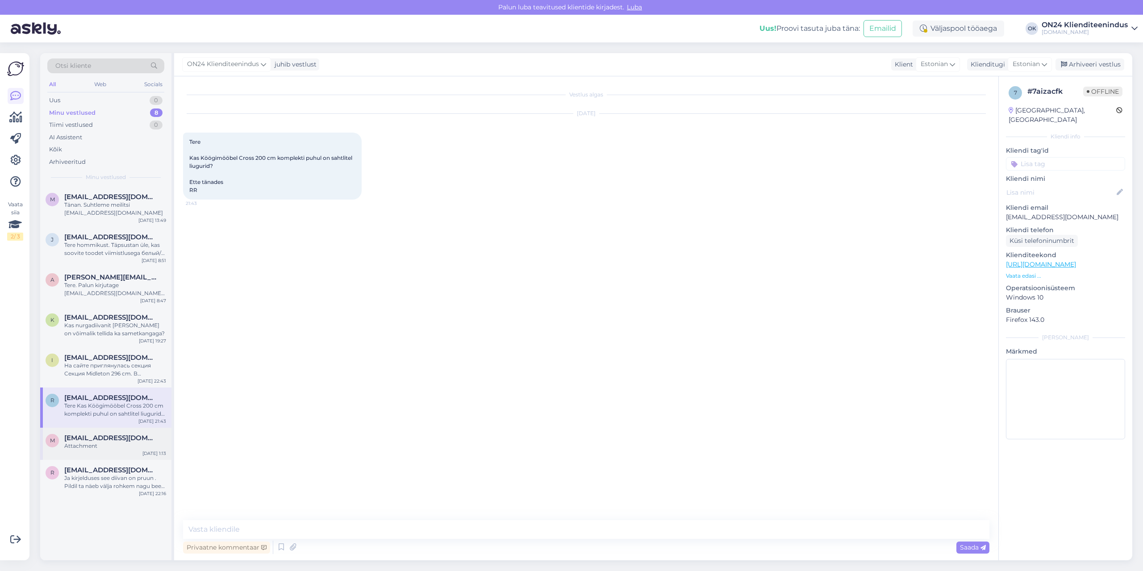
click at [124, 444] on div "Attachment" at bounding box center [115, 446] width 102 height 8
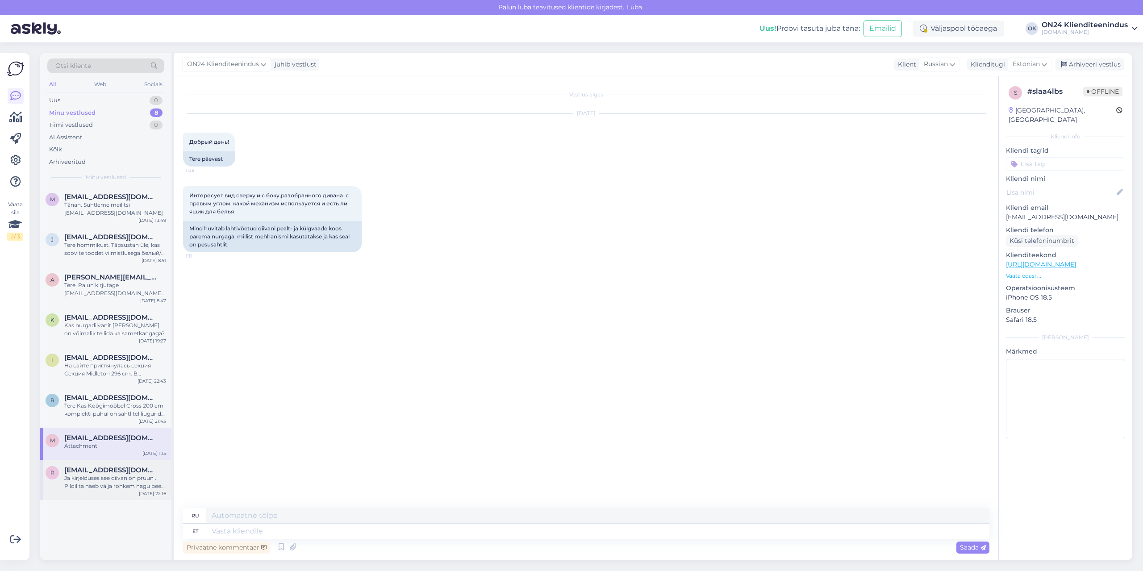
click at [114, 466] on div "r [EMAIL_ADDRESS][DOMAIN_NAME] Ja kirjelduses see diivan on pruun . Pildil [PER…" at bounding box center [105, 480] width 131 height 40
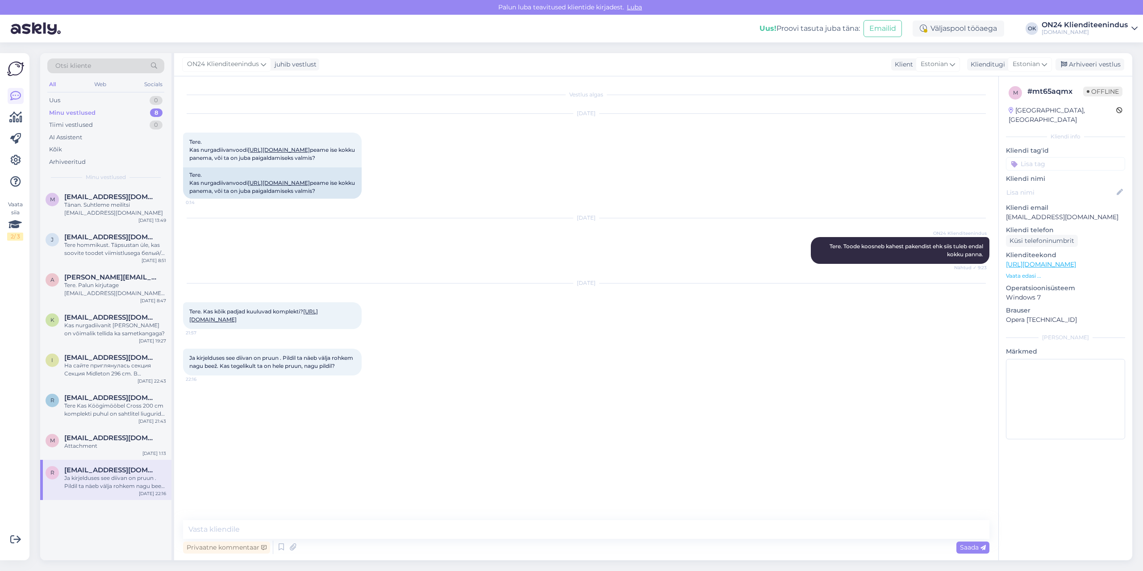
click at [238, 323] on link "[URL][DOMAIN_NAME]" at bounding box center [253, 315] width 129 height 15
click at [210, 532] on textarea at bounding box center [586, 529] width 806 height 19
type textarea "Tere. Jah padjad kuuluvad komplekti. [PERSON_NAME], kanga nimi on Lawa 02."
click at [533, 531] on textarea "Tere. Jah padjad kuuluvad komplekti. [PERSON_NAME], kanga nimi on Lawa 02." at bounding box center [586, 529] width 806 height 19
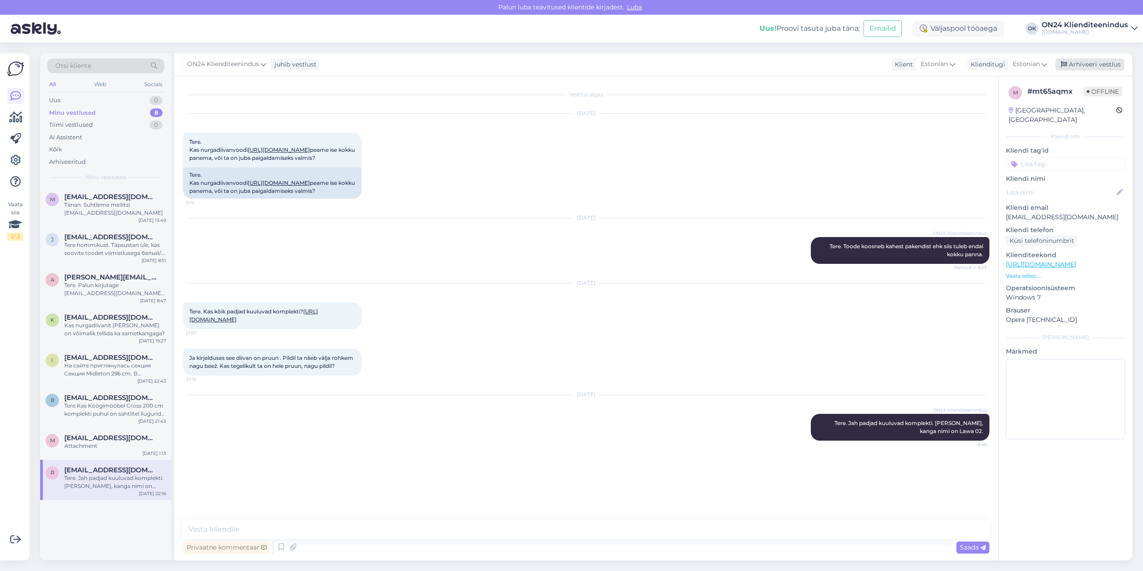
click at [1063, 69] on div "Arhiveeri vestlus" at bounding box center [1090, 64] width 69 height 12
